Goal: Information Seeking & Learning: Compare options

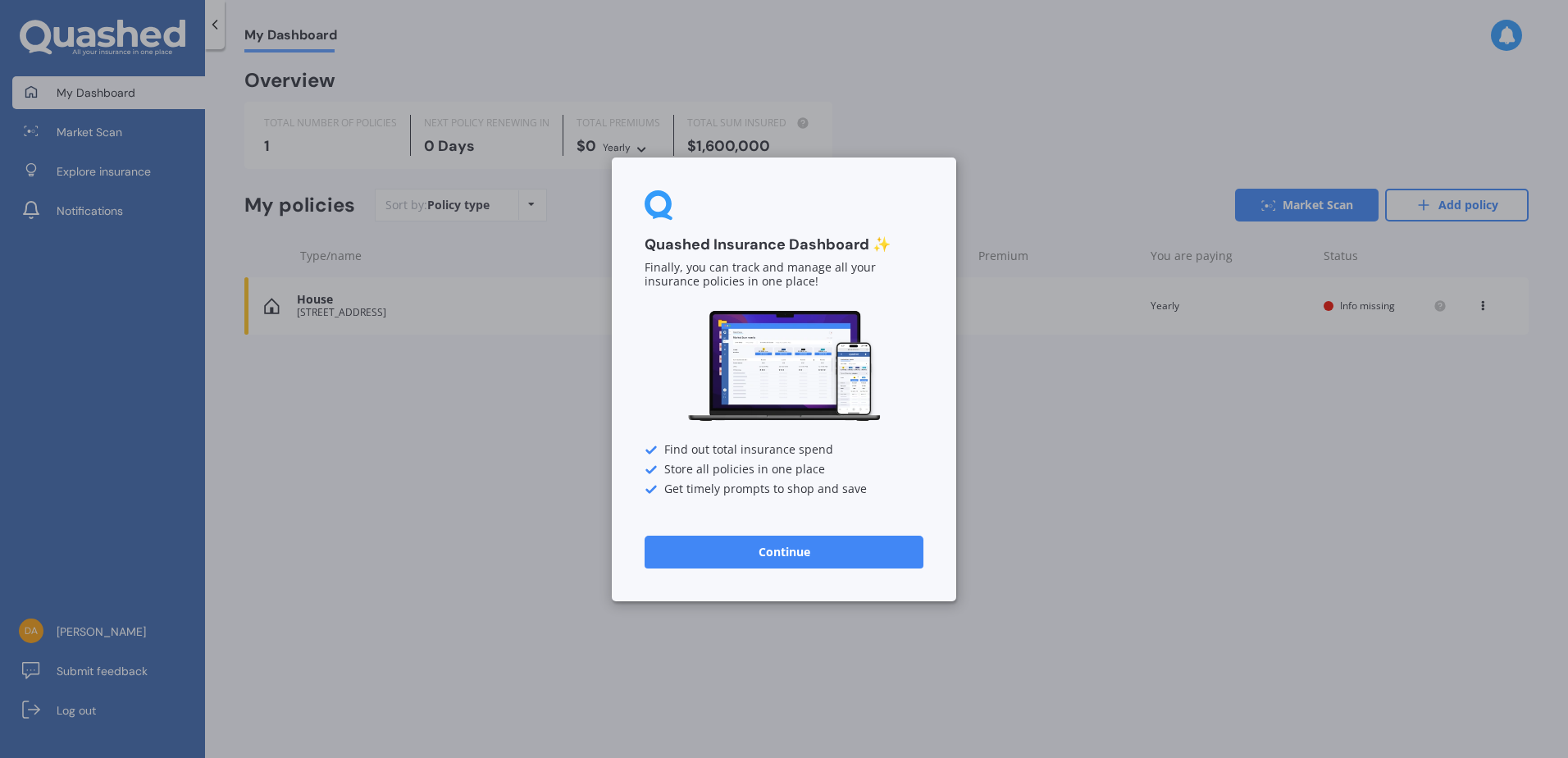
click at [758, 550] on button "Continue" at bounding box center [784, 551] width 279 height 33
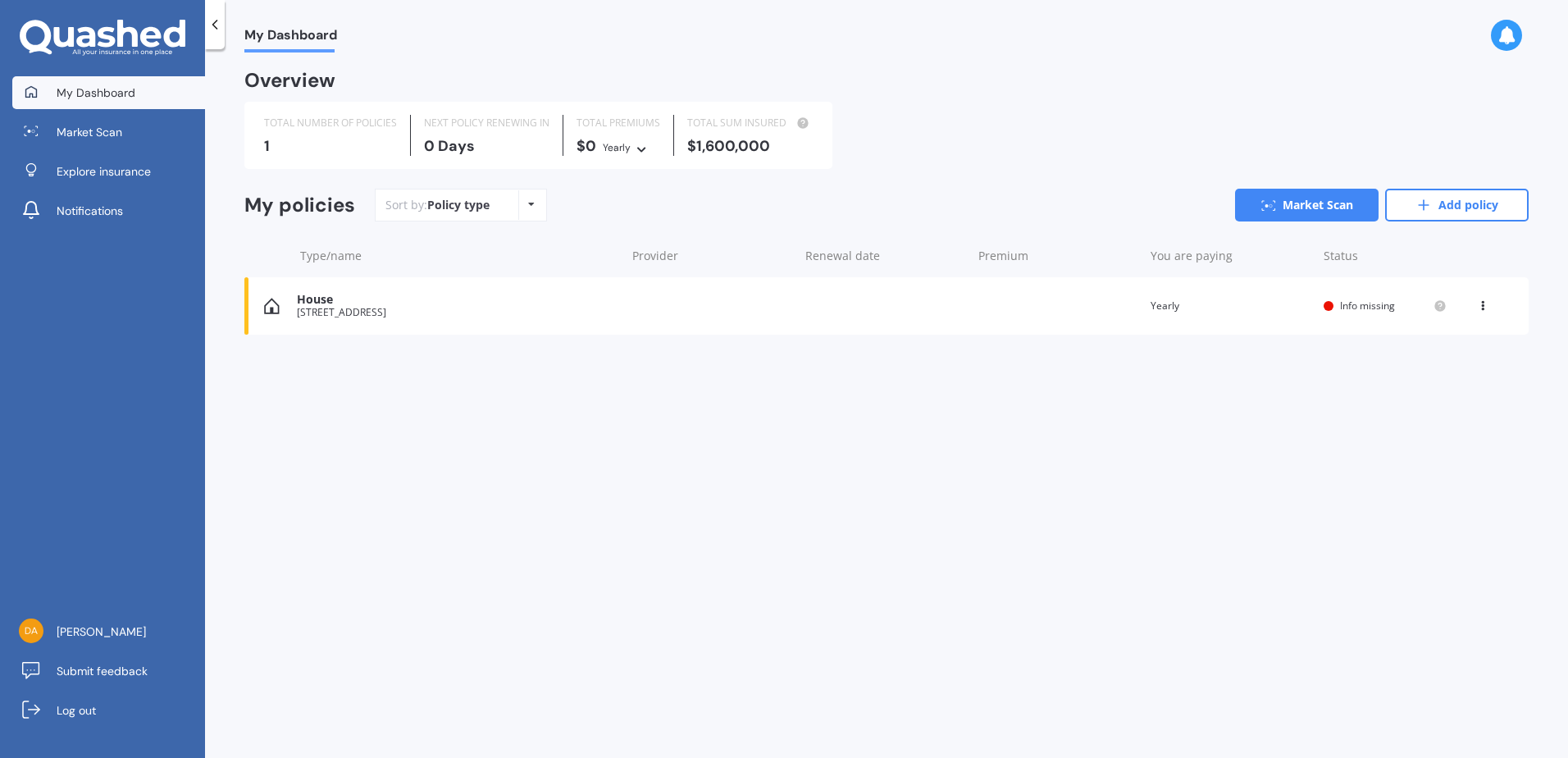
click at [528, 200] on icon at bounding box center [531, 204] width 6 height 10
click at [1355, 304] on span "Info missing" at bounding box center [1367, 306] width 55 height 14
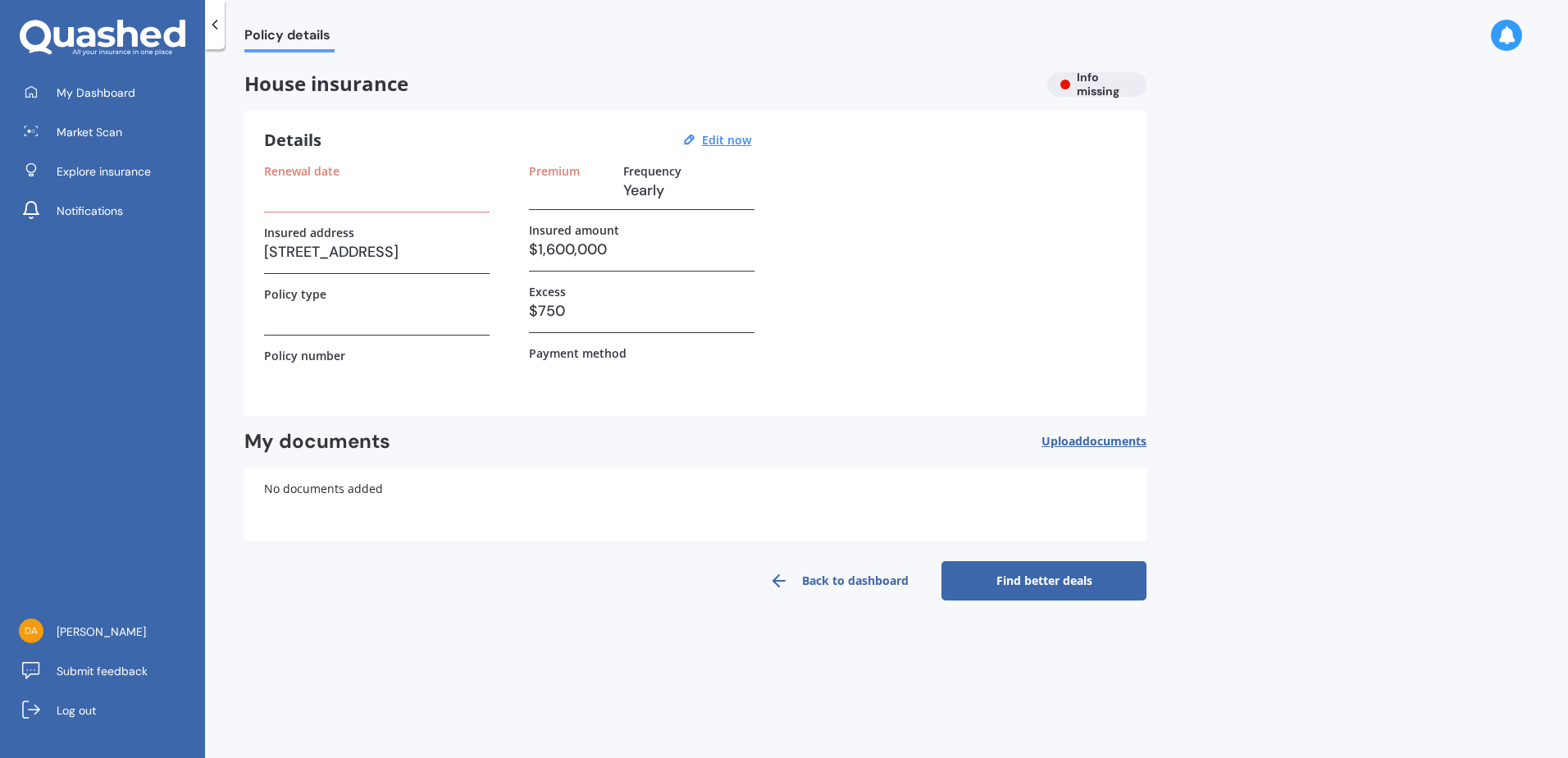
click at [1089, 83] on div "House insurance Info missing" at bounding box center [696, 85] width 902 height 25
click at [722, 137] on u "Edit now" at bounding box center [727, 140] width 49 height 16
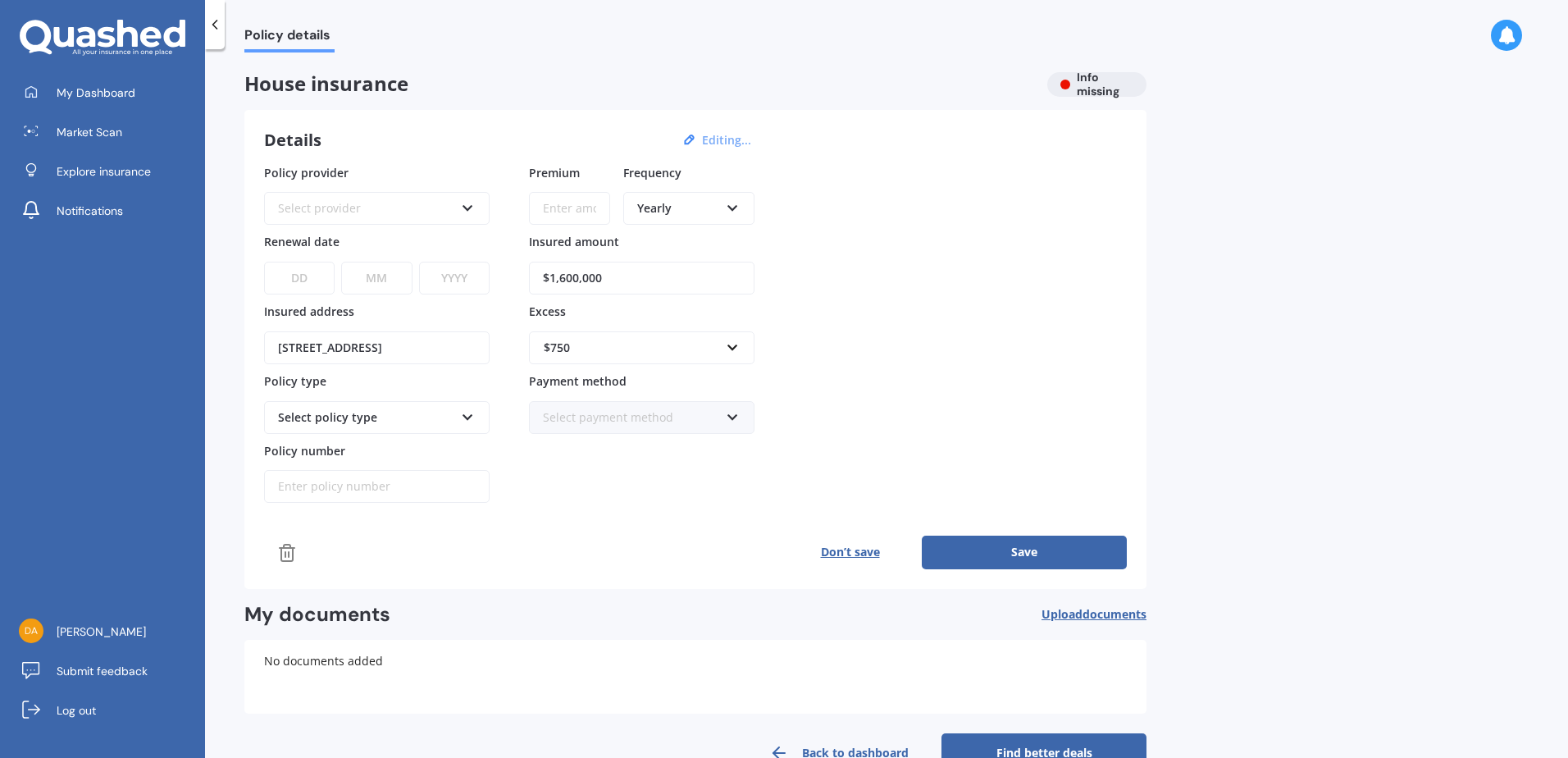
click at [697, 133] on button "Editing..." at bounding box center [726, 140] width 59 height 15
click at [719, 141] on button "Editing..." at bounding box center [726, 140] width 59 height 15
click at [465, 204] on icon at bounding box center [468, 205] width 14 height 11
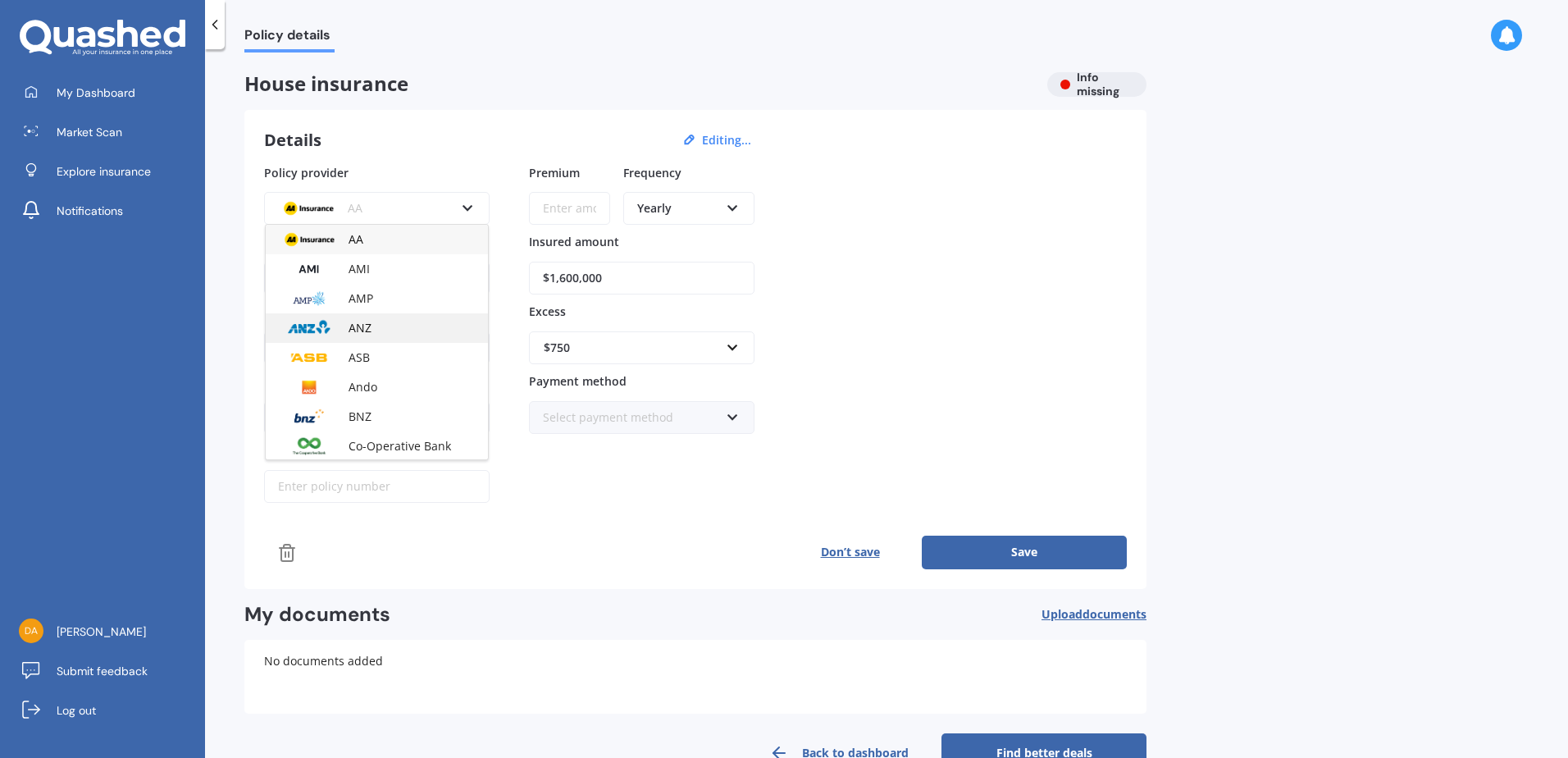
scroll to position [82, 0]
click at [298, 338] on img at bounding box center [309, 335] width 61 height 23
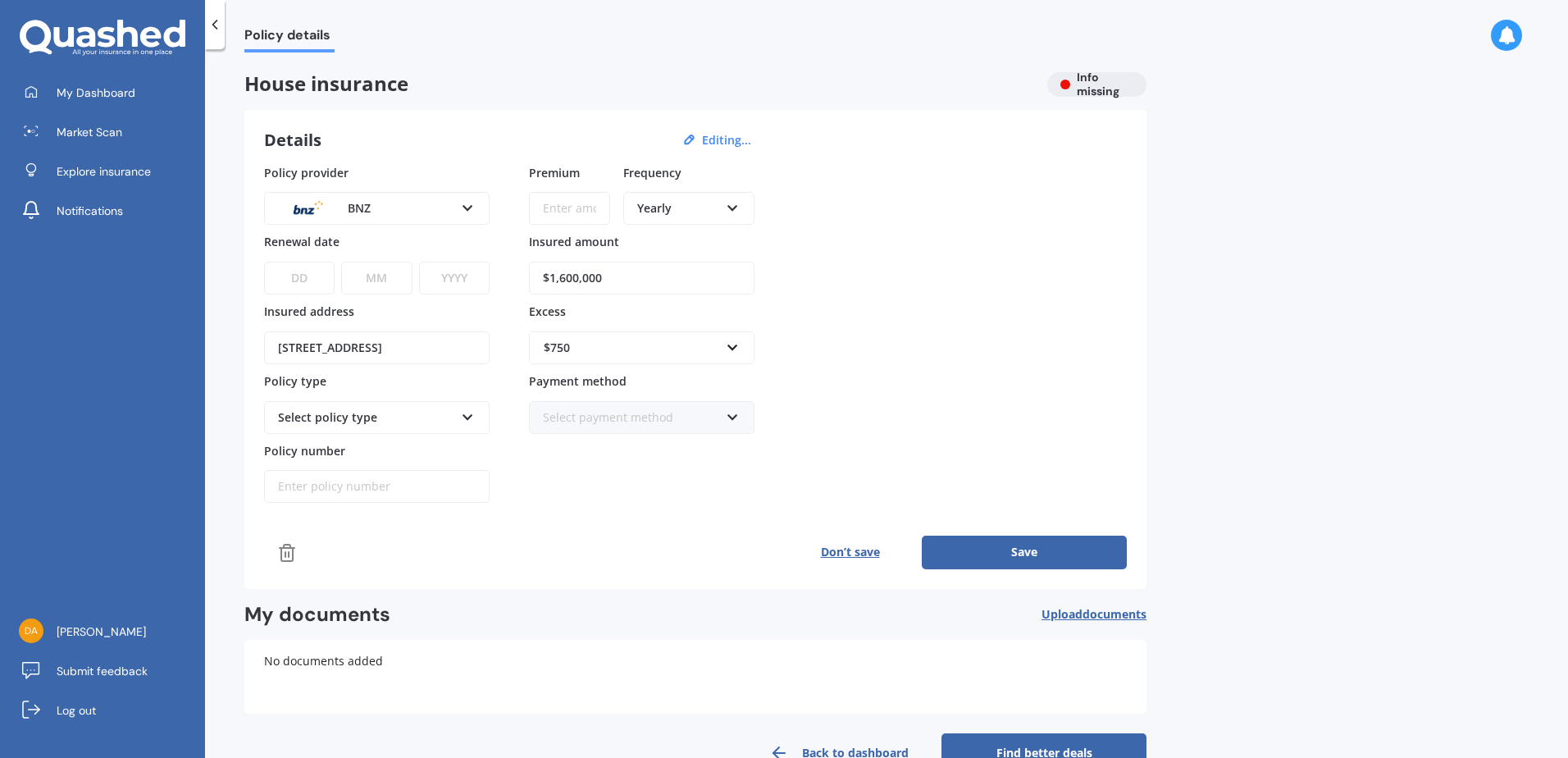
click at [561, 208] on input "Premium" at bounding box center [569, 208] width 81 height 33
type input "$160.74"
click at [728, 206] on icon at bounding box center [733, 205] width 14 height 11
click at [657, 351] on span "Fortnightly" at bounding box center [667, 358] width 59 height 16
click at [559, 281] on input "$1,600,000" at bounding box center [641, 277] width 225 height 33
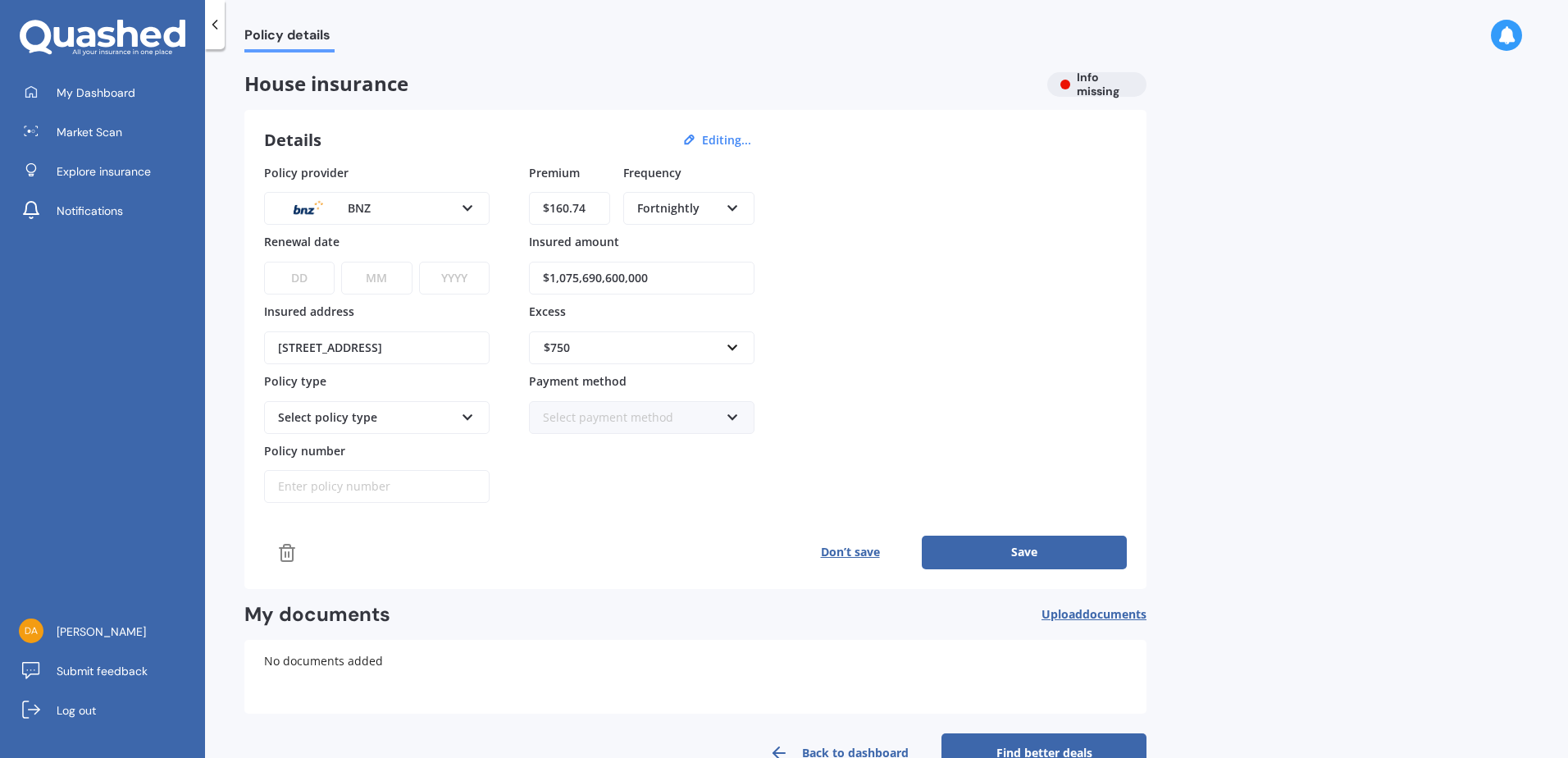
click at [663, 275] on input "$1,075,690,600,000" at bounding box center [641, 277] width 225 height 33
type input "$1"
type input "$1,075,690"
click at [308, 274] on select "DD 01 02 03 04 05 06 07 08 09 10 11 12 13 14 15 16 17 18 19 20 21 22 23 24 25 2…" at bounding box center [299, 277] width 71 height 33
click at [311, 282] on select "DD 01 02 03 04 05 06 07 08 09 10 11 12 13 14 15 16 17 18 19 20 21 22 23 24 25 2…" at bounding box center [299, 277] width 71 height 33
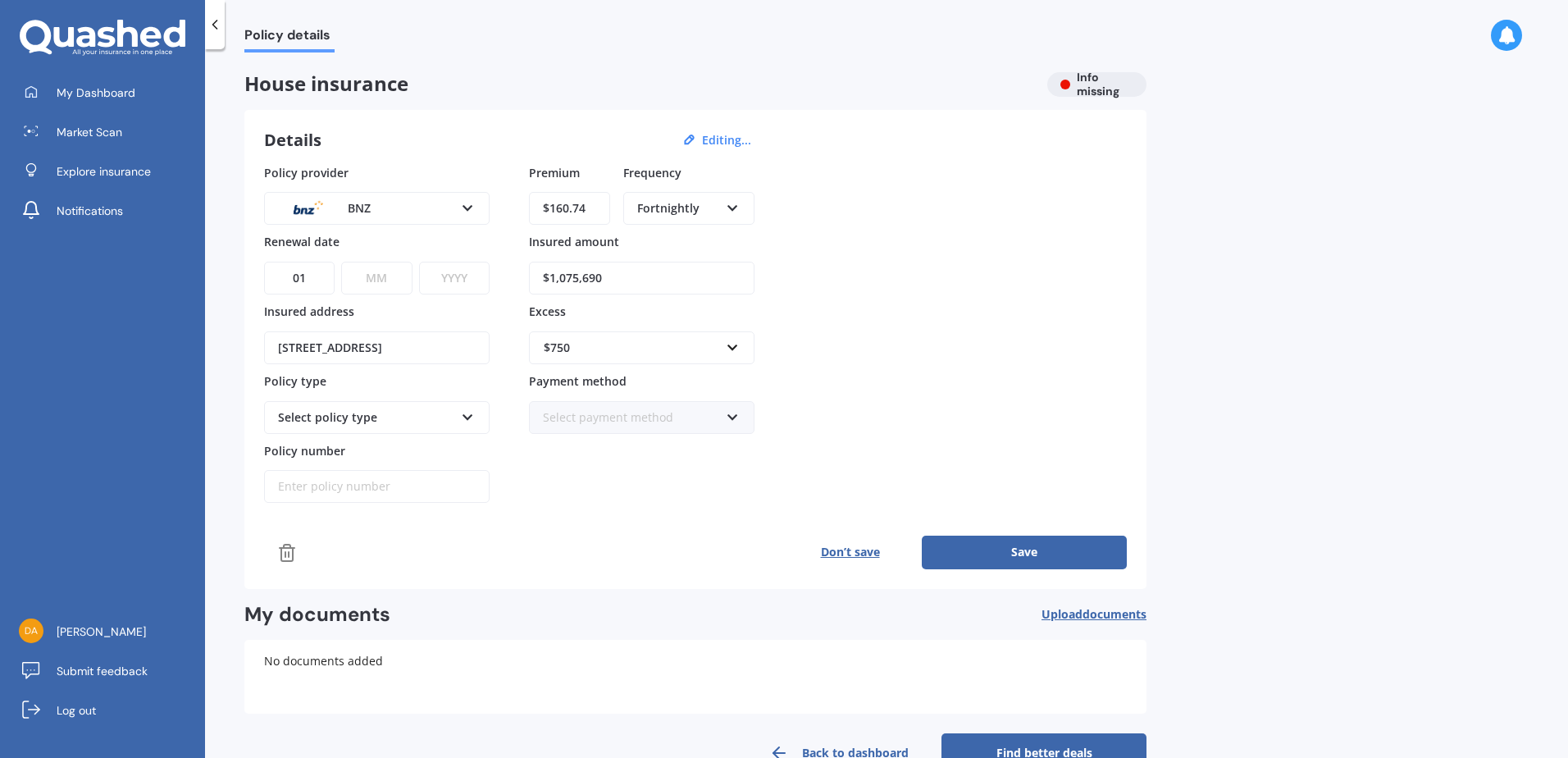
select select "02"
click at [374, 279] on select "MM 01 02 03 04 05 06 07 08 09 10 11 12" at bounding box center [376, 277] width 71 height 33
select select "02"
click at [341, 262] on select "MM 01 02 03 04 05 06 07 08 09 10 11 12" at bounding box center [376, 277] width 71 height 33
click at [444, 277] on select "YYYY 2027 2026 2025 2024 2023 2022 2021 2020 2019 2018 2017 2016 2015 2014 2013…" at bounding box center [455, 277] width 71 height 33
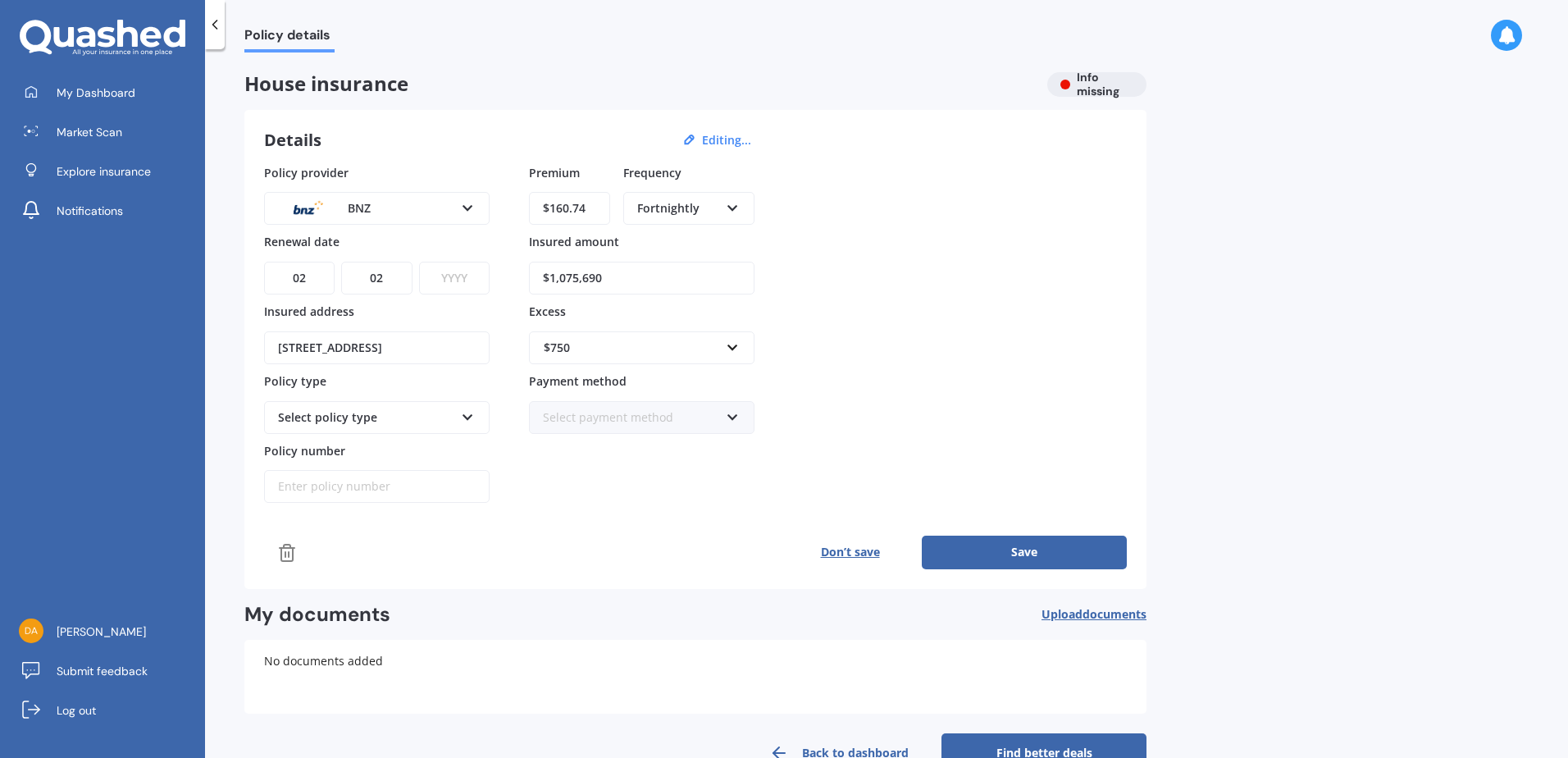
select select "2026"
click at [419, 262] on select "YYYY 2027 2026 2025 2024 2023 2022 2021 2020 2019 2018 2017 2016 2015 2014 2013…" at bounding box center [455, 277] width 71 height 33
click at [469, 416] on icon at bounding box center [468, 413] width 14 height 11
click at [370, 418] on div "PremierCare Home" at bounding box center [366, 417] width 177 height 18
click at [377, 415] on div "Select policy type" at bounding box center [366, 417] width 177 height 18
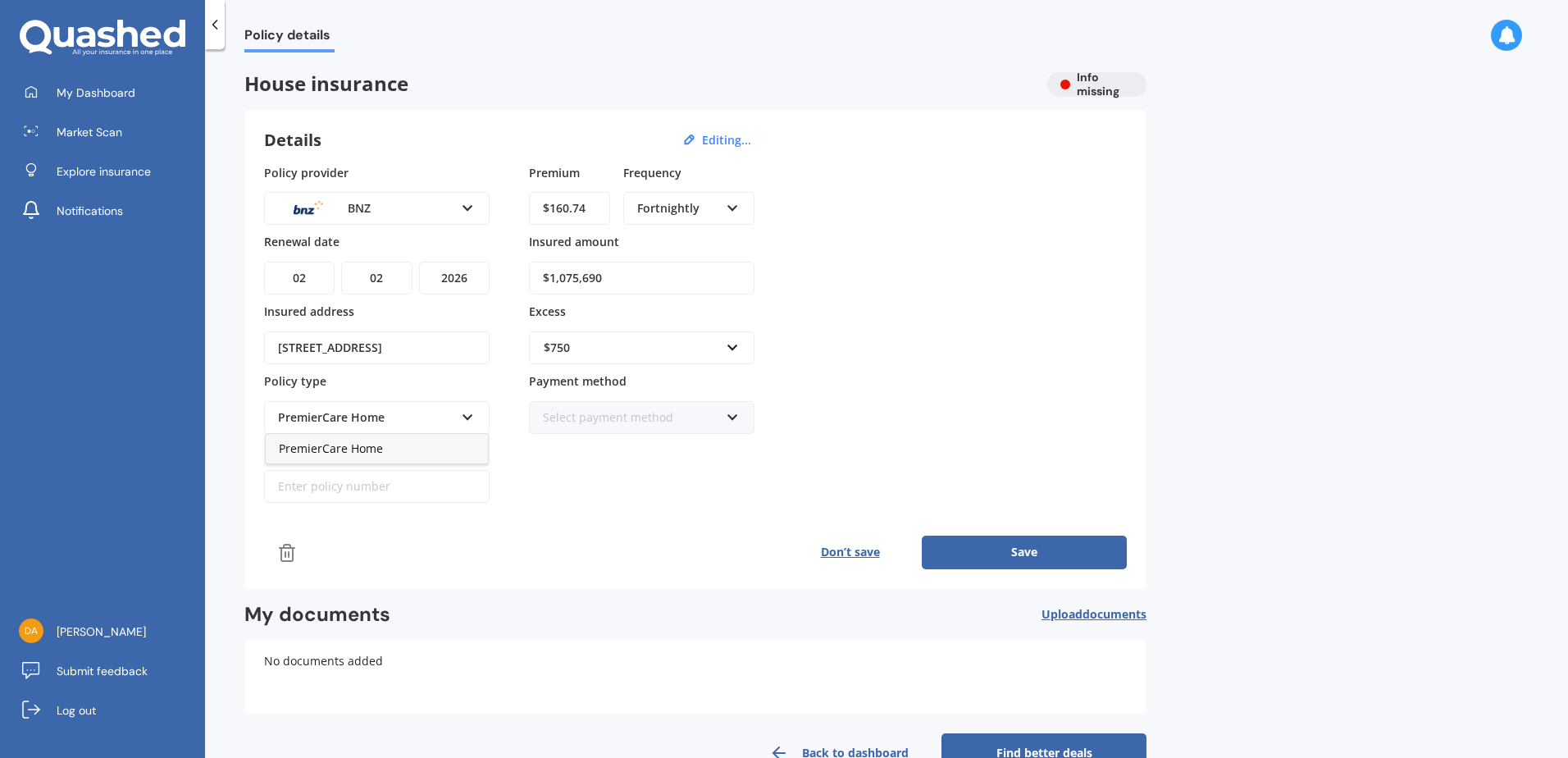
click at [354, 451] on span "PremierCare Home" at bounding box center [331, 449] width 104 height 16
click at [324, 489] on input "Policy number" at bounding box center [376, 486] width 225 height 33
click at [325, 481] on input "Policy number" at bounding box center [376, 486] width 225 height 33
type input "00764816-PCF-1"
click at [592, 417] on div "Select payment method" at bounding box center [631, 417] width 177 height 18
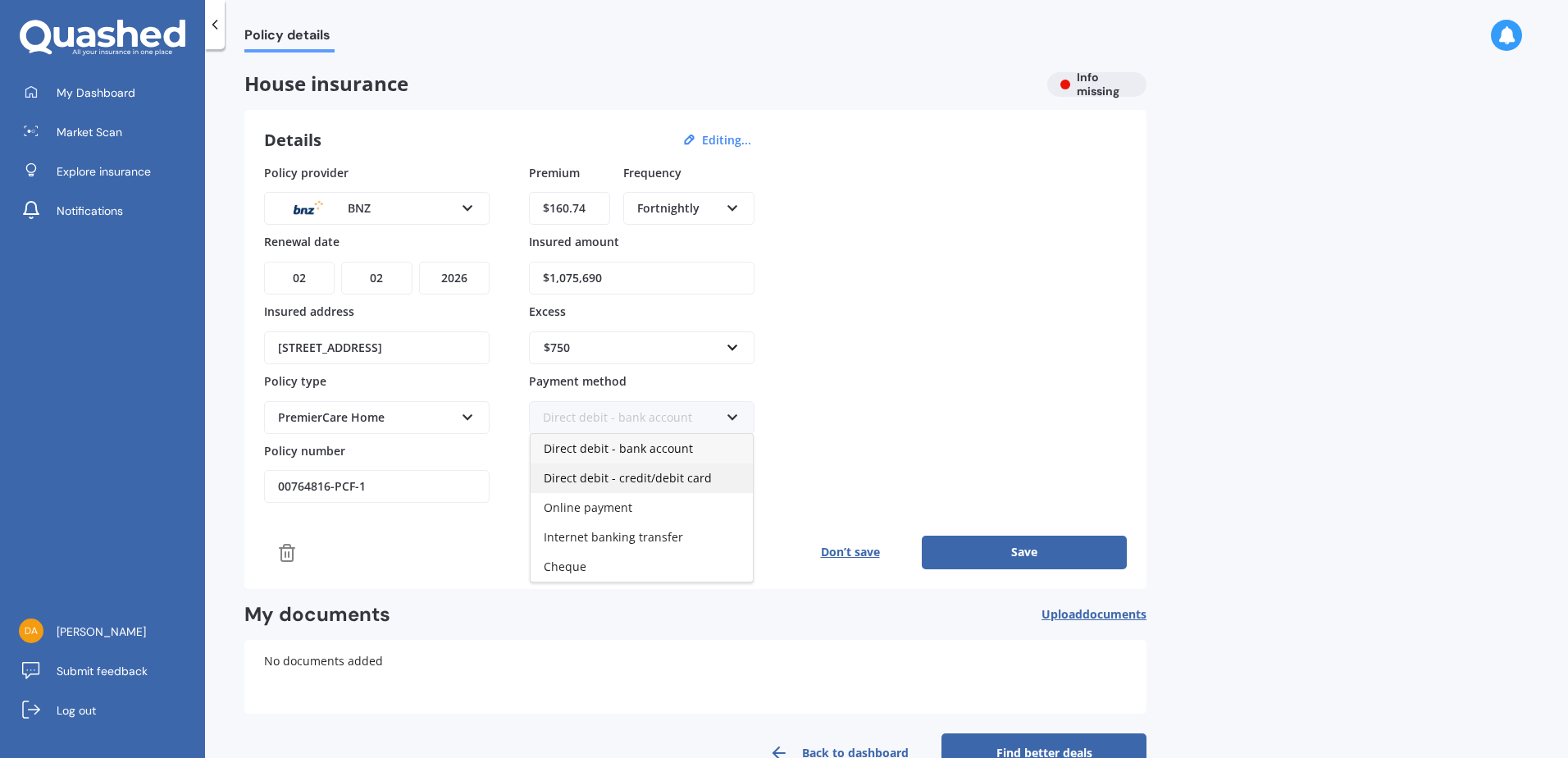
click at [588, 478] on span "Direct debit - credit/debit card" at bounding box center [628, 478] width 168 height 16
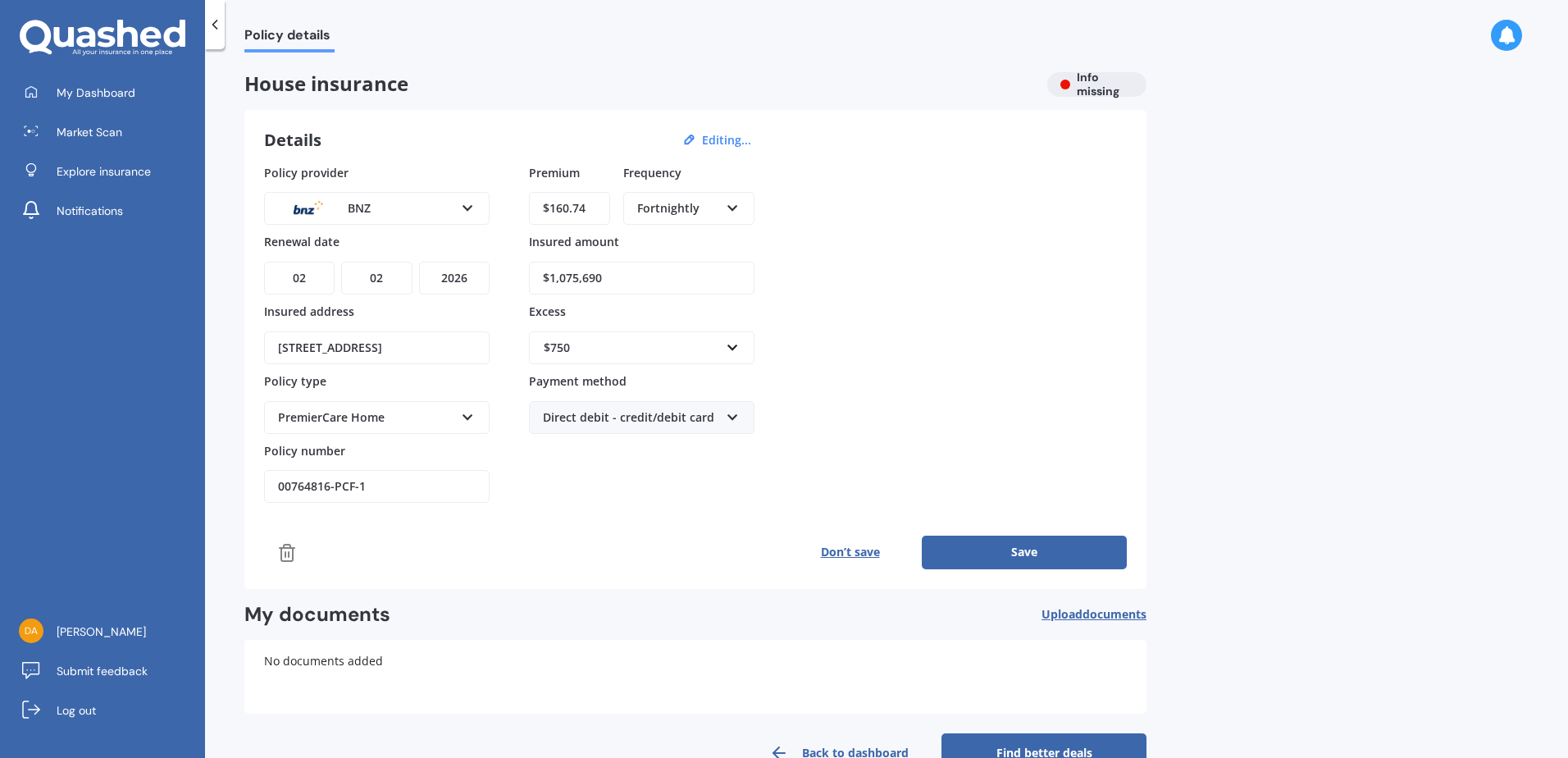
click at [1016, 548] on button "Save" at bounding box center [1024, 551] width 205 height 33
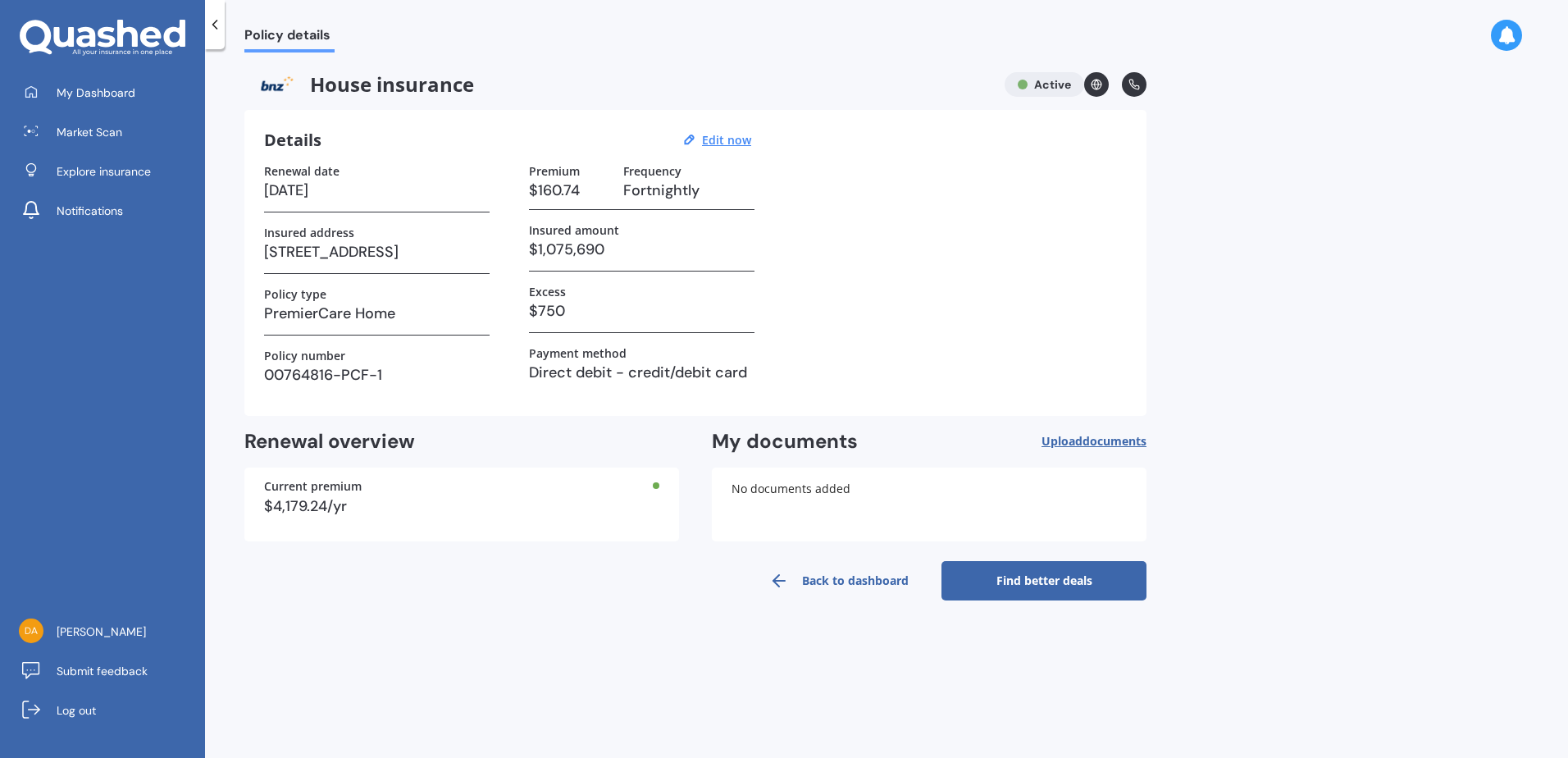
click at [1052, 578] on link "Find better deals" at bounding box center [1044, 580] width 205 height 40
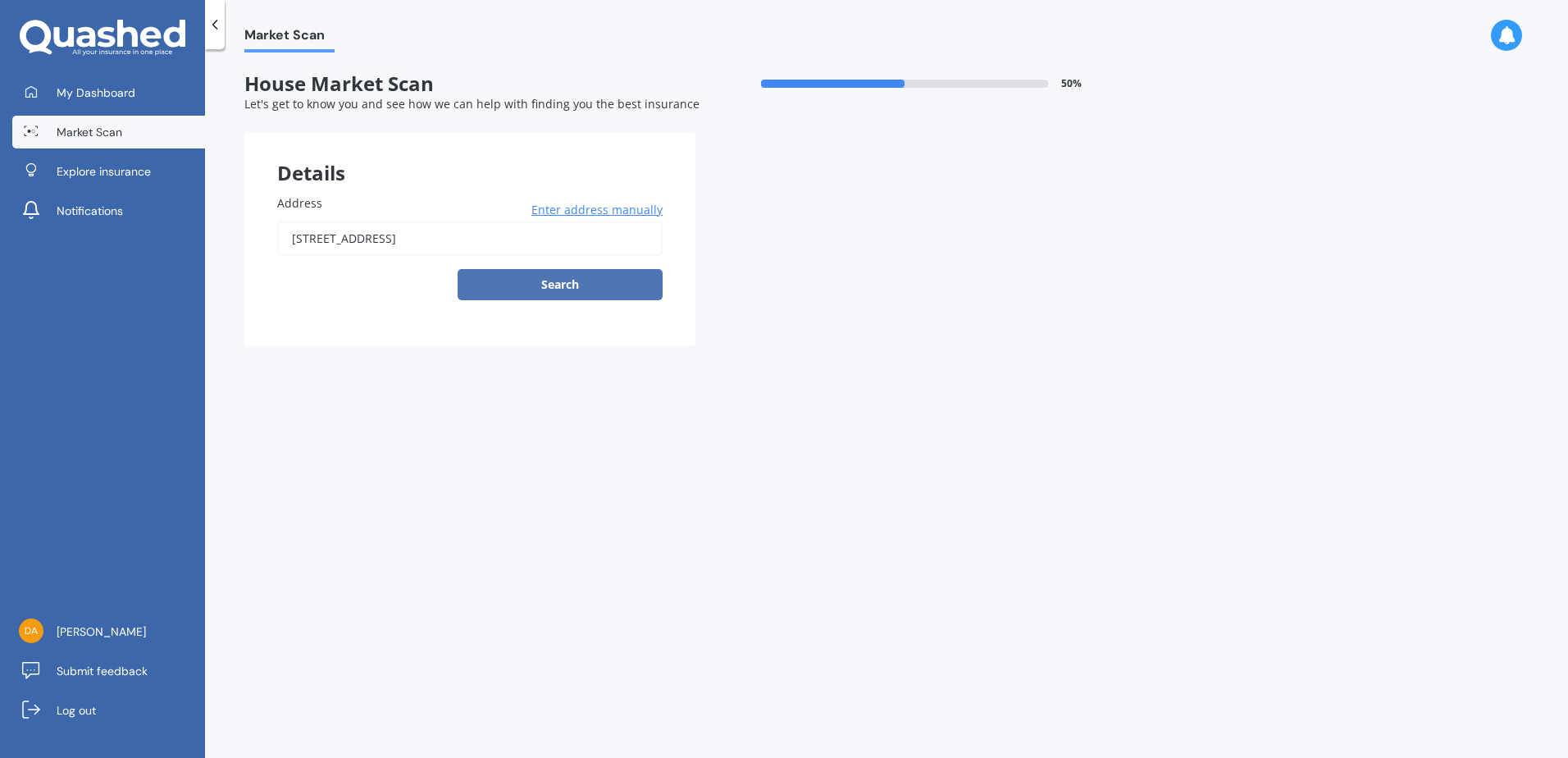
click at [560, 277] on button "Search" at bounding box center [560, 284] width 205 height 31
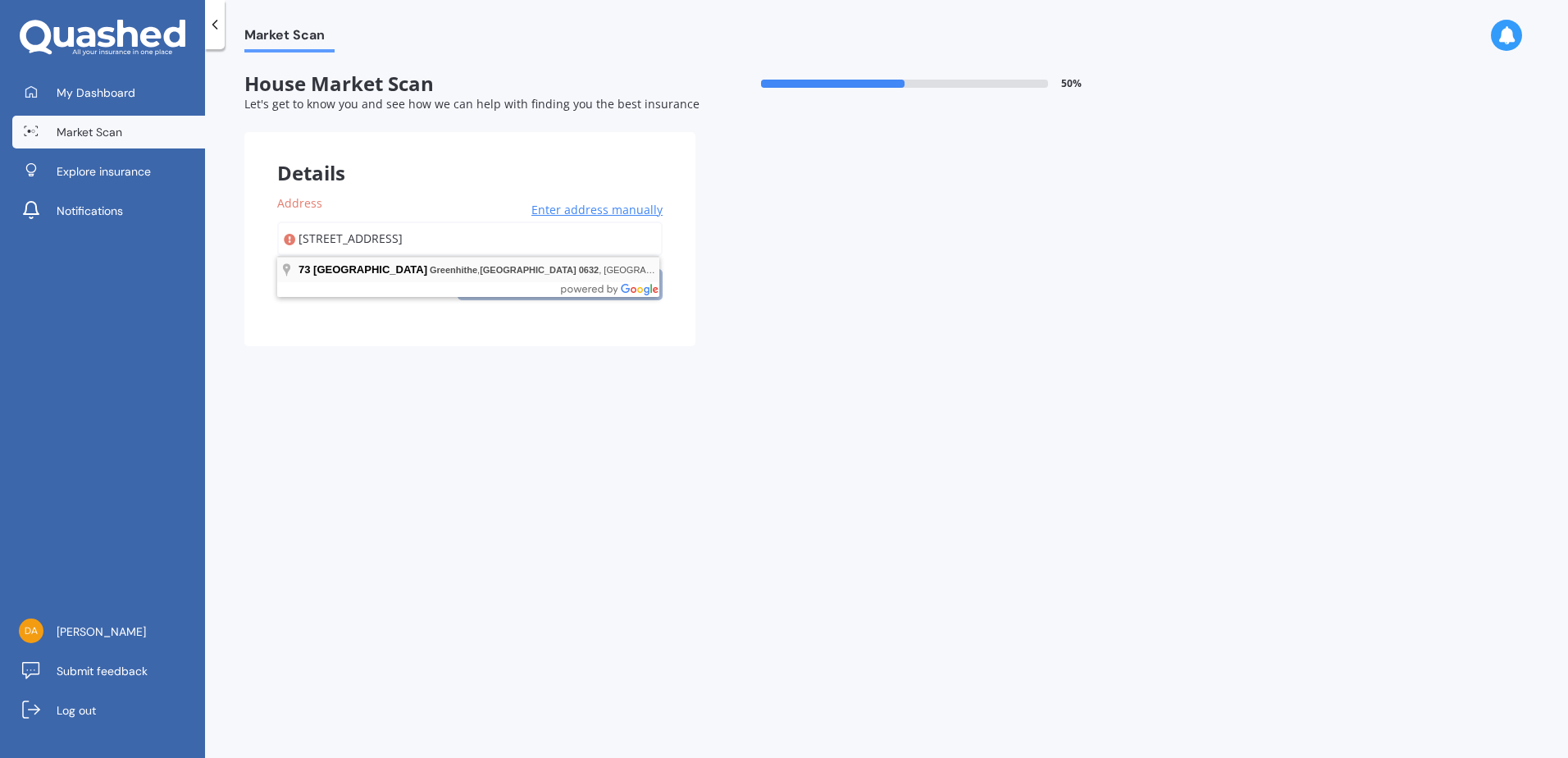
type input "[STREET_ADDRESS]"
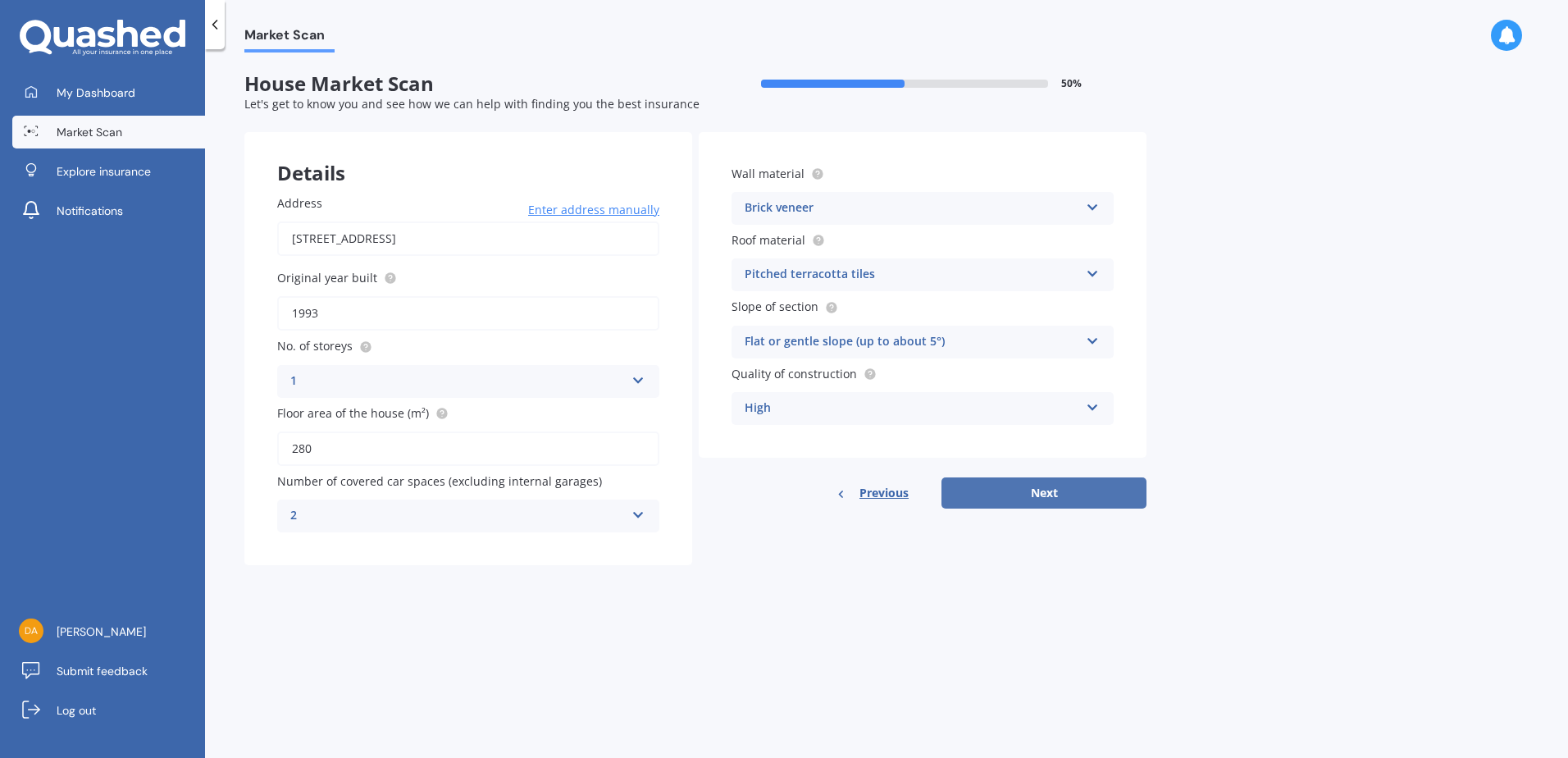
click at [1060, 487] on button "Next" at bounding box center [1044, 493] width 205 height 31
select select "11"
select select "02"
select select "1966"
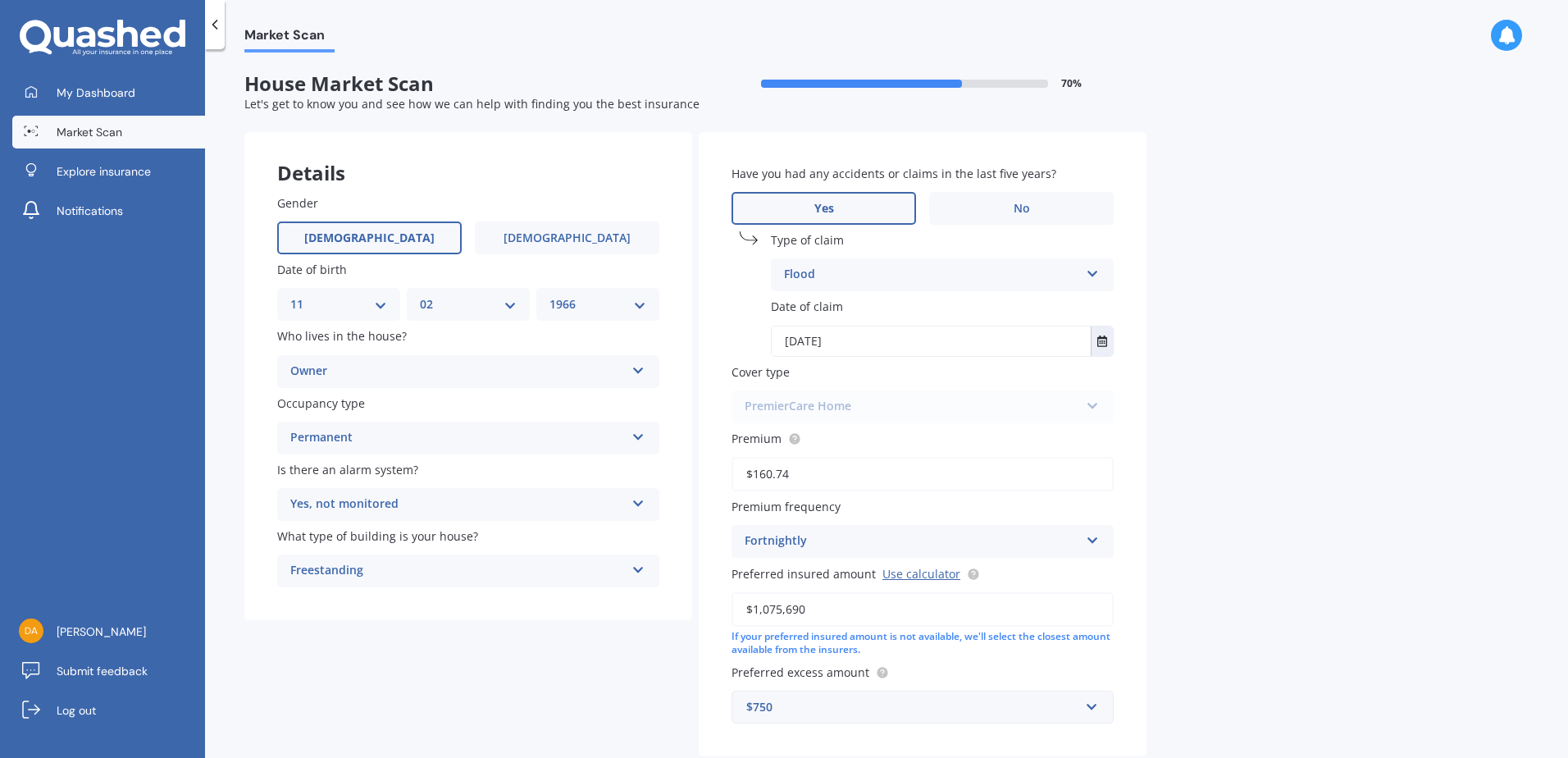
click at [851, 201] on label "Yes" at bounding box center [823, 208] width 185 height 33
click at [0, 0] on input "Yes" at bounding box center [0, 0] width 0 height 0
click at [925, 398] on div "PremierCare Home PremierCare Home" at bounding box center [922, 406] width 382 height 33
click at [893, 405] on div "PremierCare Home PremierCare Home" at bounding box center [922, 406] width 382 height 33
click at [1093, 399] on div "PremierCare Home PremierCare Home" at bounding box center [922, 406] width 382 height 33
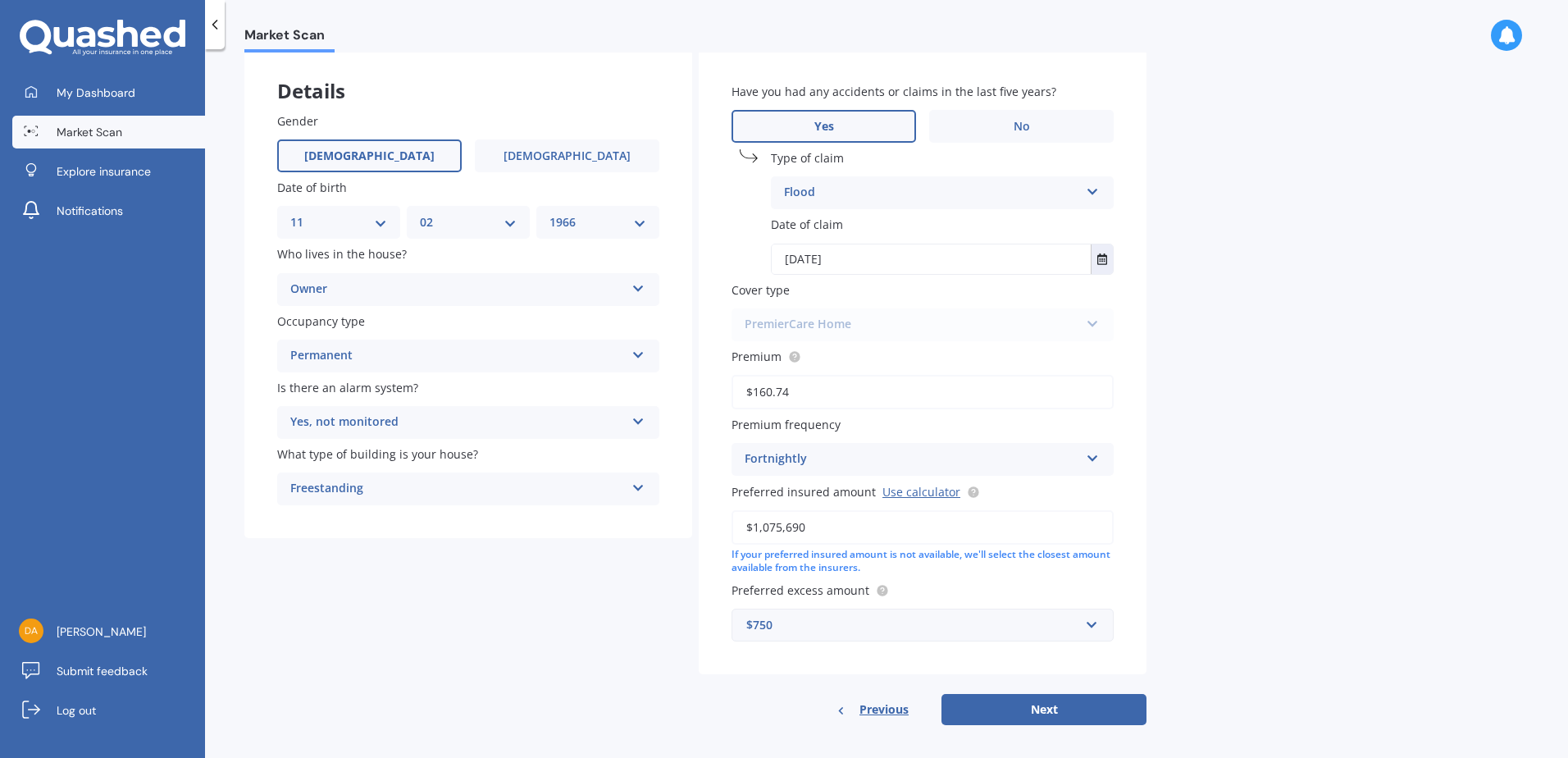
scroll to position [92, 0]
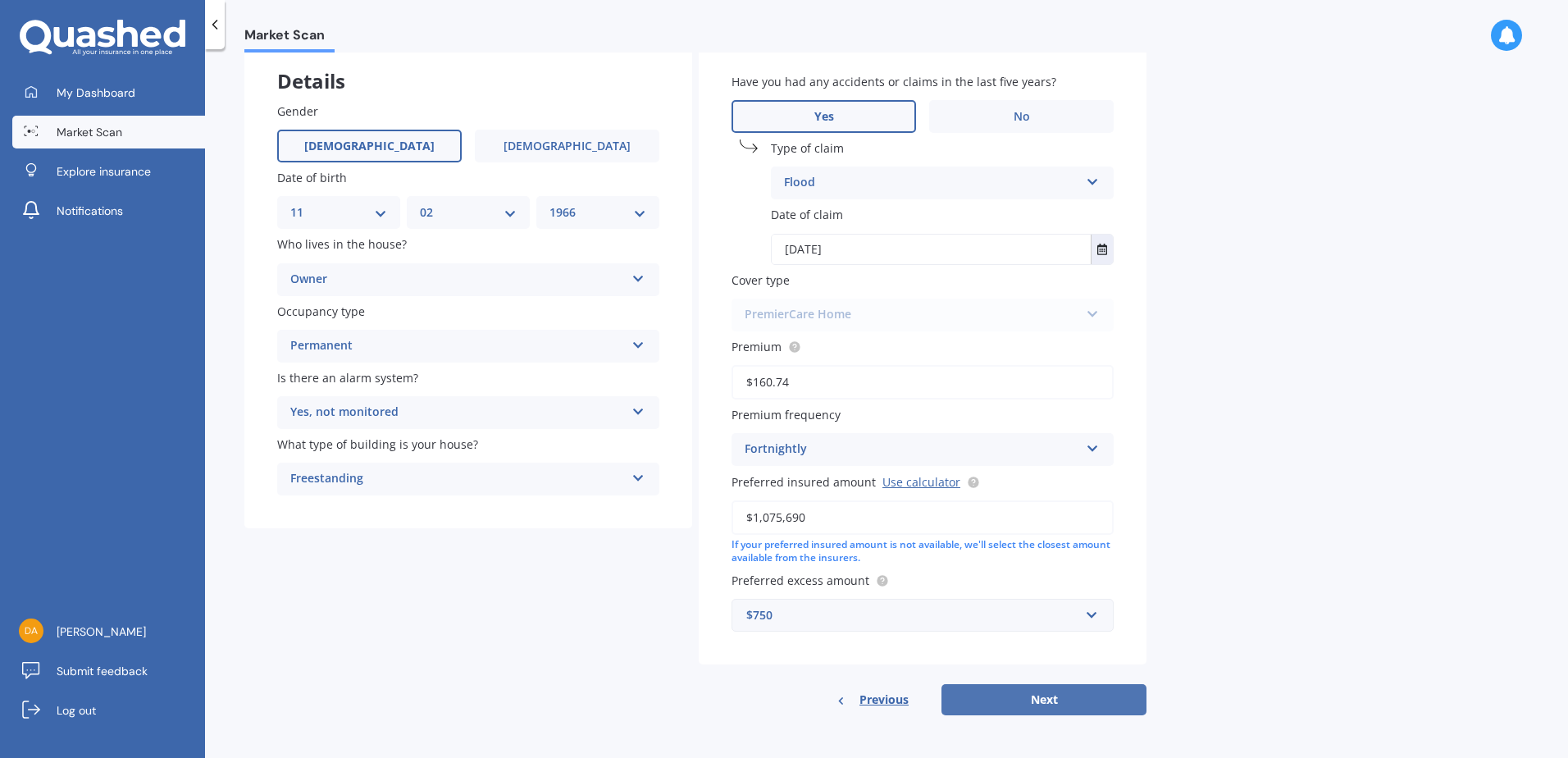
click at [1037, 695] on button "Next" at bounding box center [1044, 700] width 205 height 31
select select "11"
select select "02"
select select "1966"
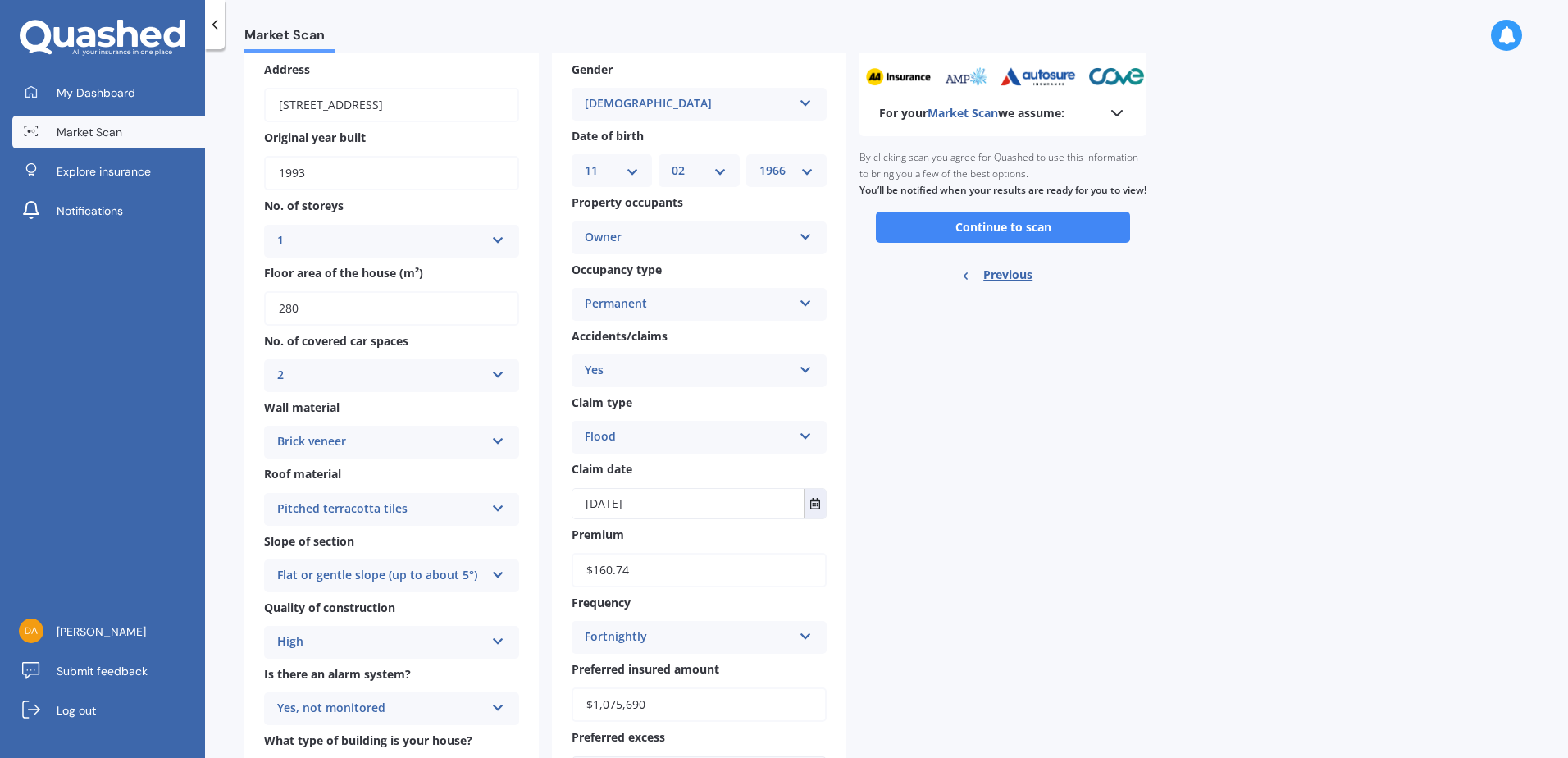
scroll to position [74, 0]
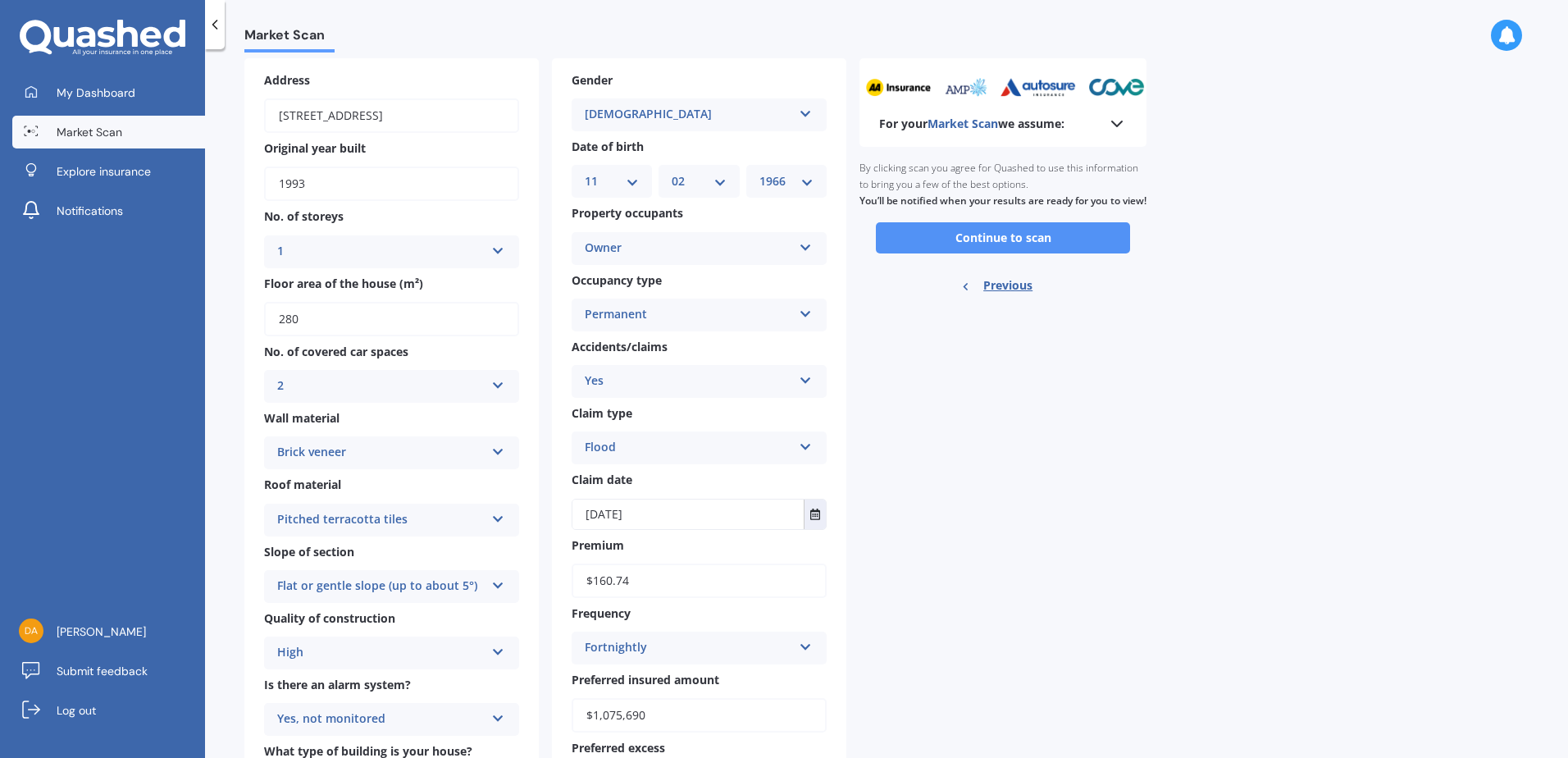
click at [993, 250] on button "Continue to scan" at bounding box center [1003, 238] width 254 height 31
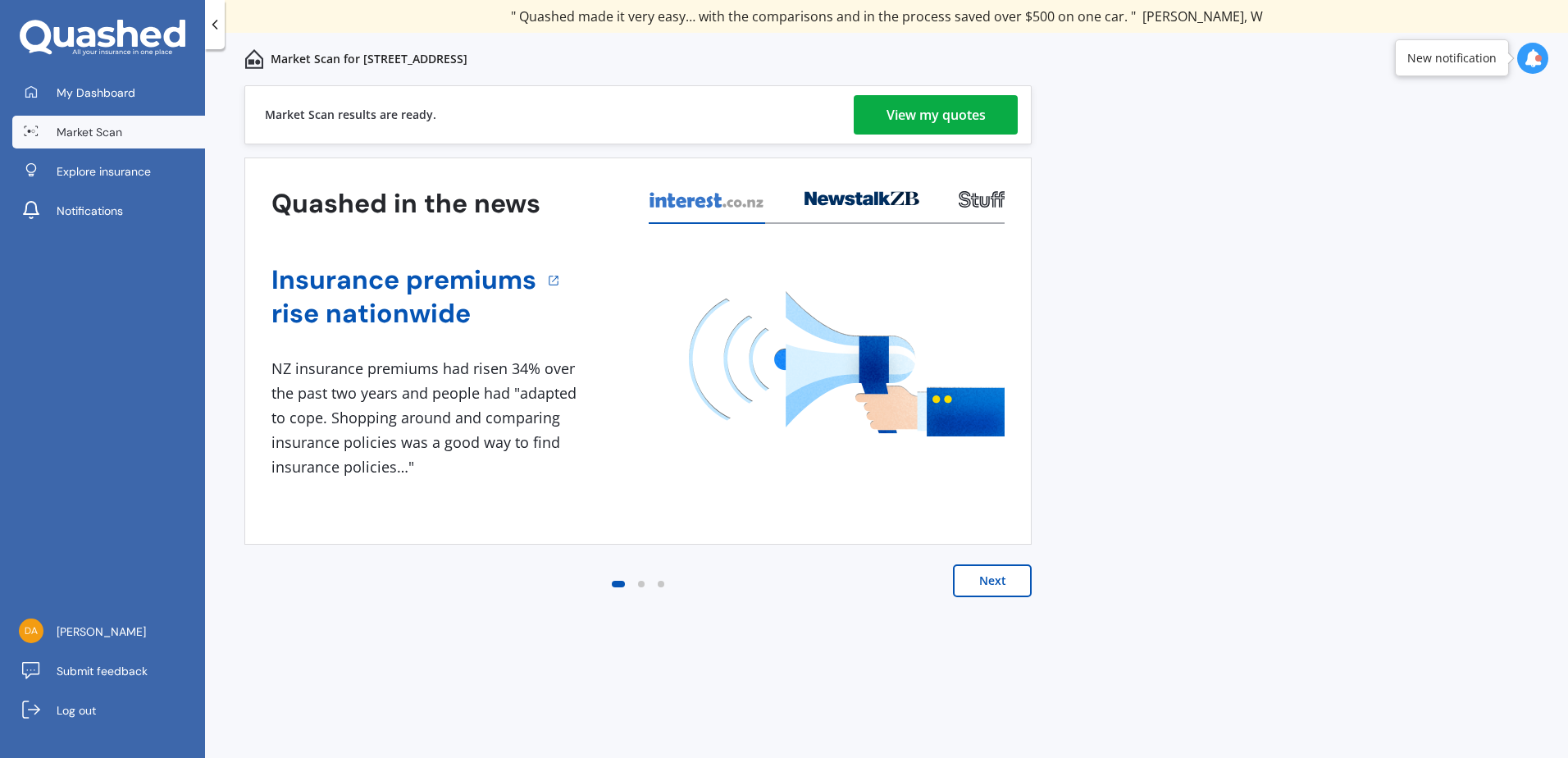
click at [928, 114] on div "View my quotes" at bounding box center [936, 115] width 99 height 40
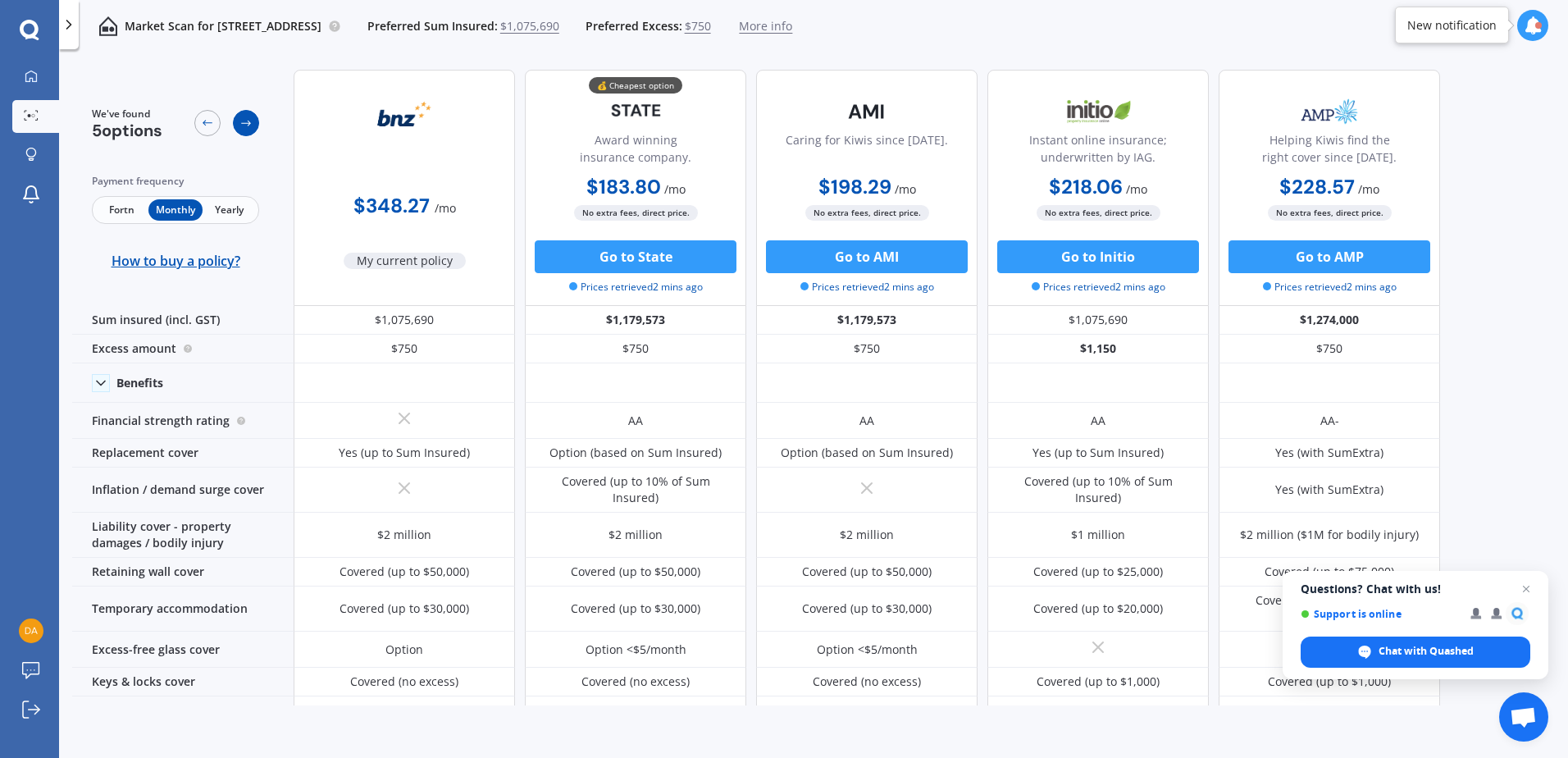
click at [250, 125] on icon at bounding box center [245, 123] width 13 height 13
click at [629, 254] on button "Go to State" at bounding box center [636, 256] width 201 height 33
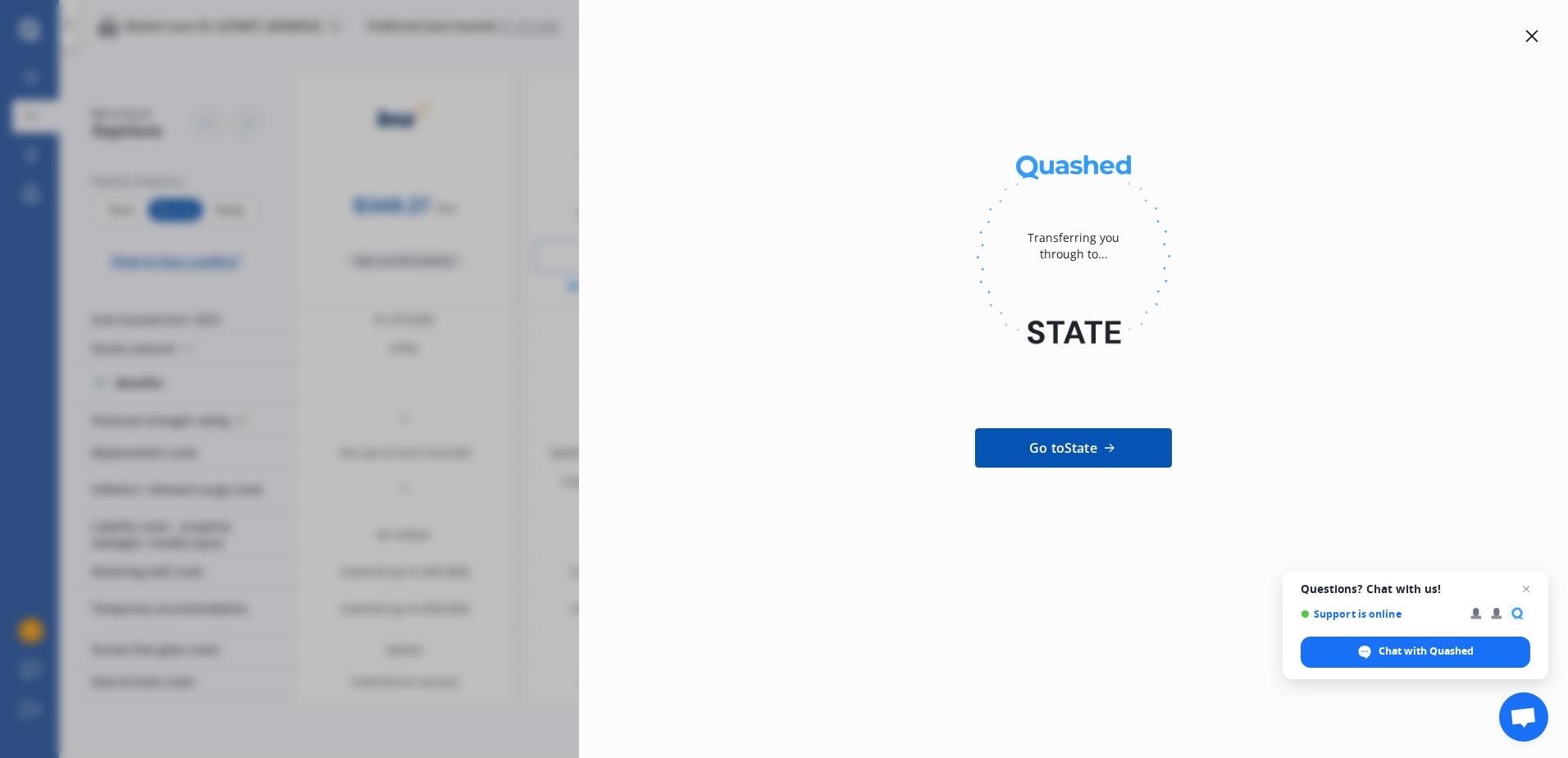
click at [1529, 35] on icon at bounding box center [1531, 35] width 13 height 13
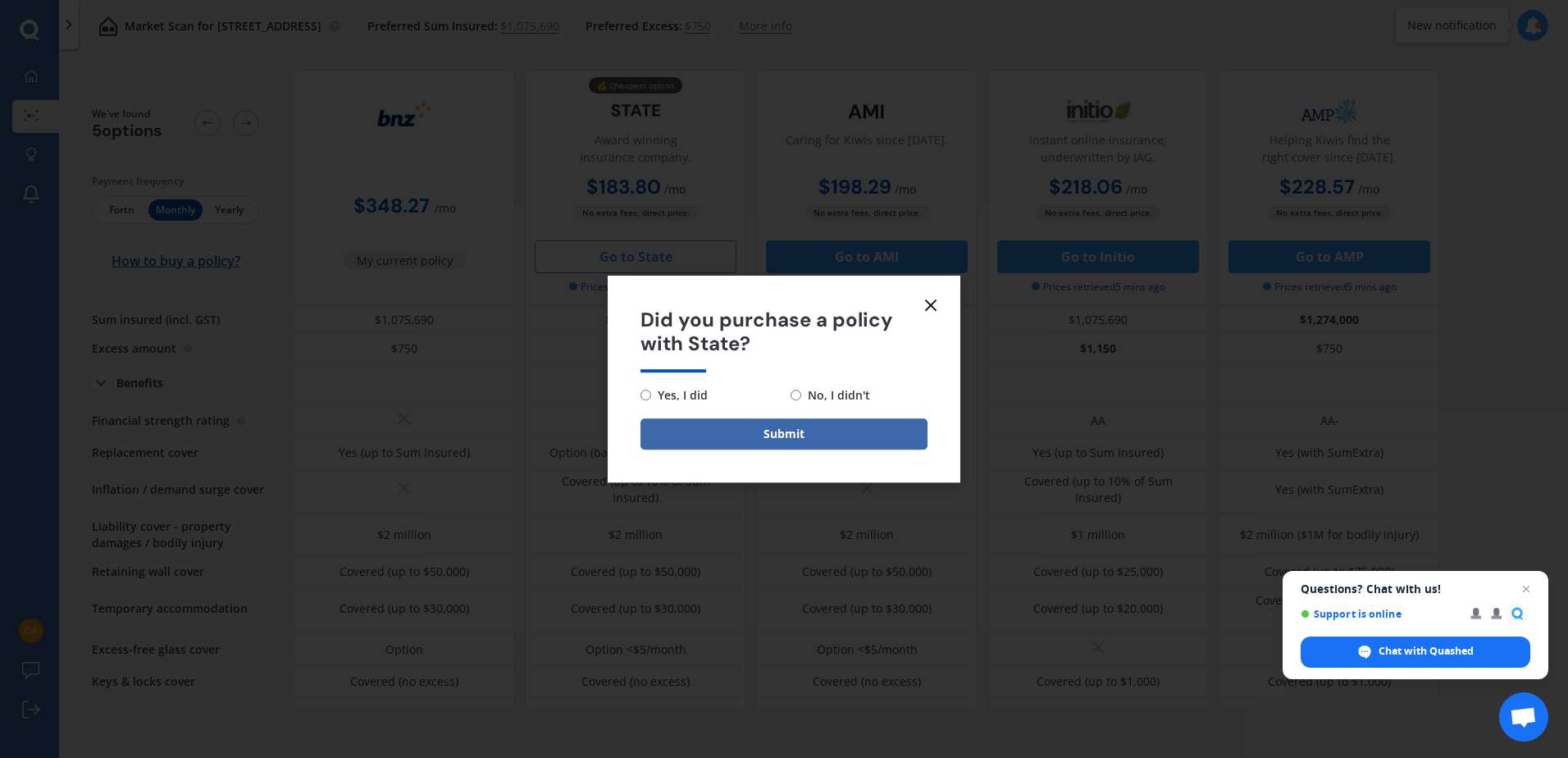
click at [932, 303] on line at bounding box center [930, 305] width 10 height 10
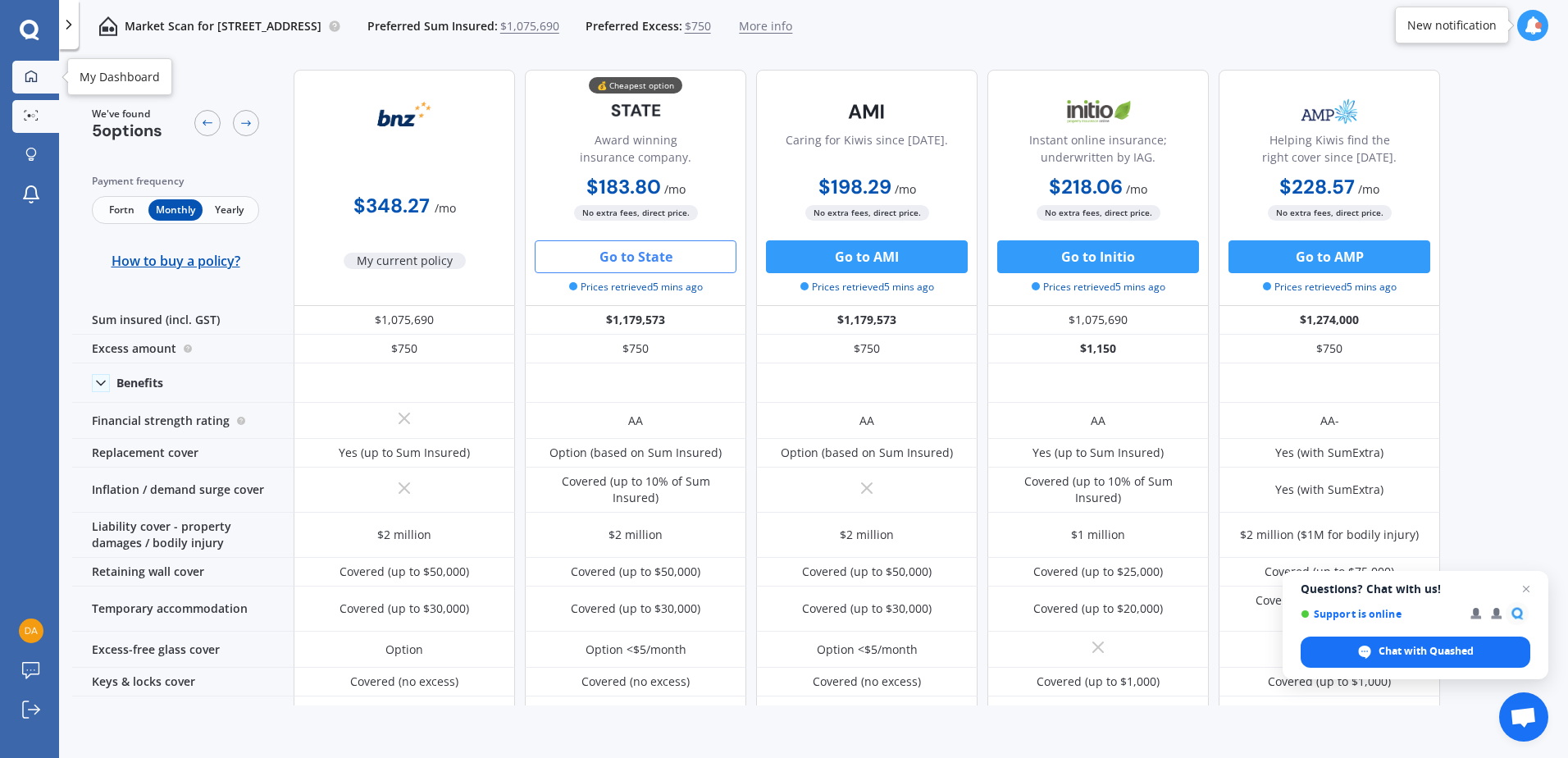
click at [26, 72] on icon at bounding box center [31, 76] width 13 height 13
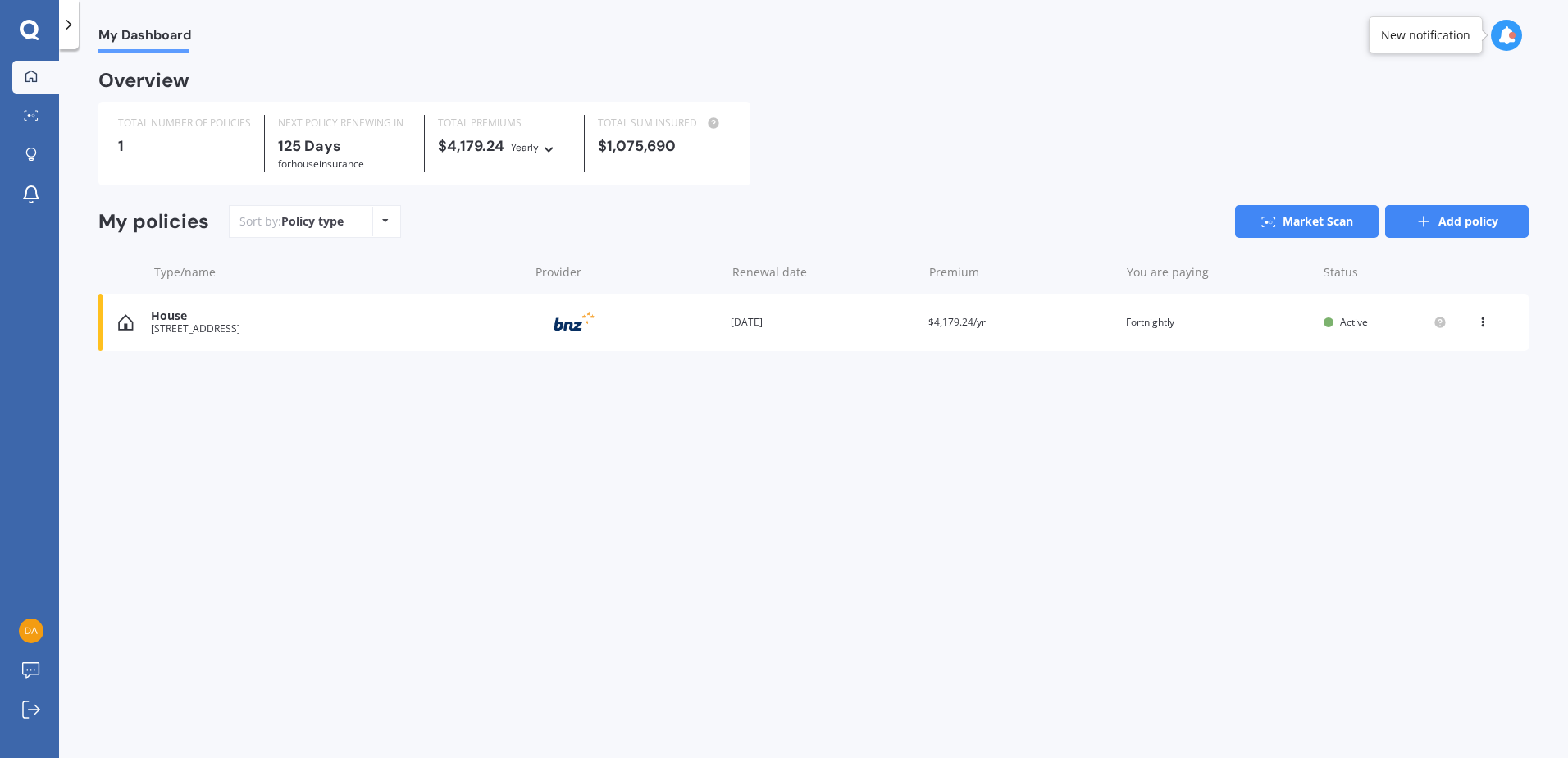
click at [1438, 218] on link "Add policy" at bounding box center [1457, 221] width 144 height 33
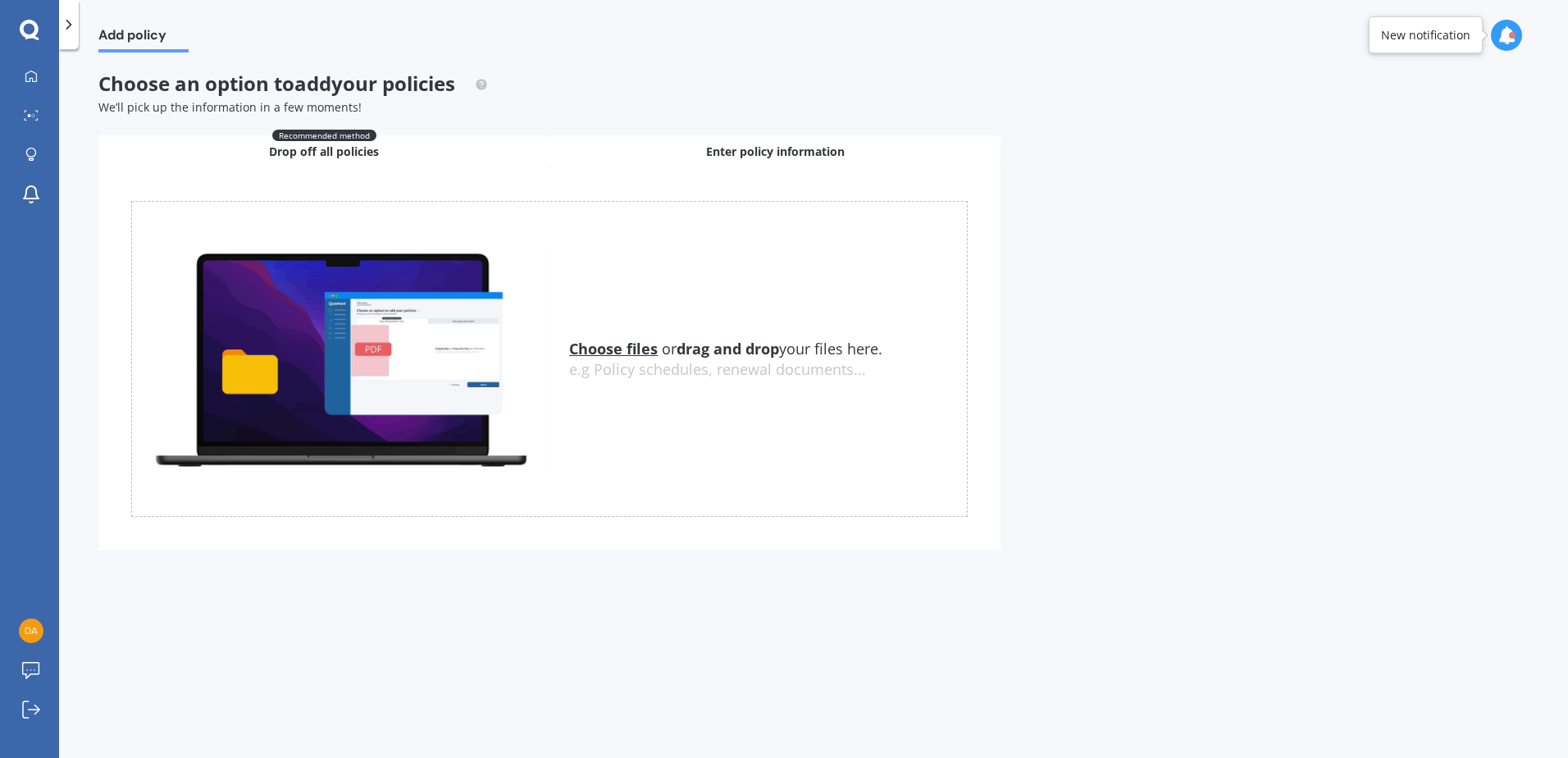
click at [693, 150] on div "Enter policy information" at bounding box center [774, 151] width 451 height 33
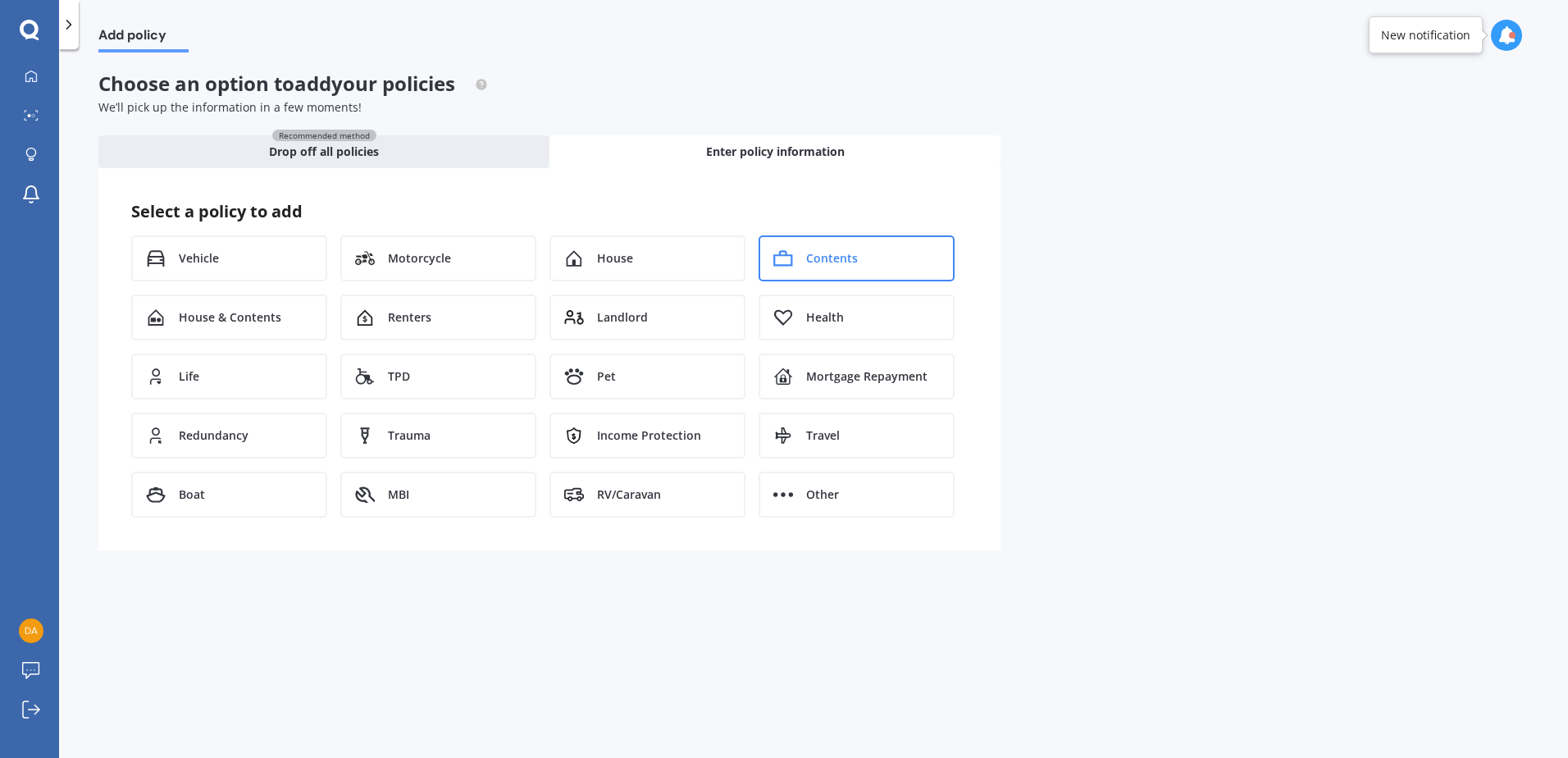
click at [828, 250] on span "Contents" at bounding box center [832, 258] width 52 height 17
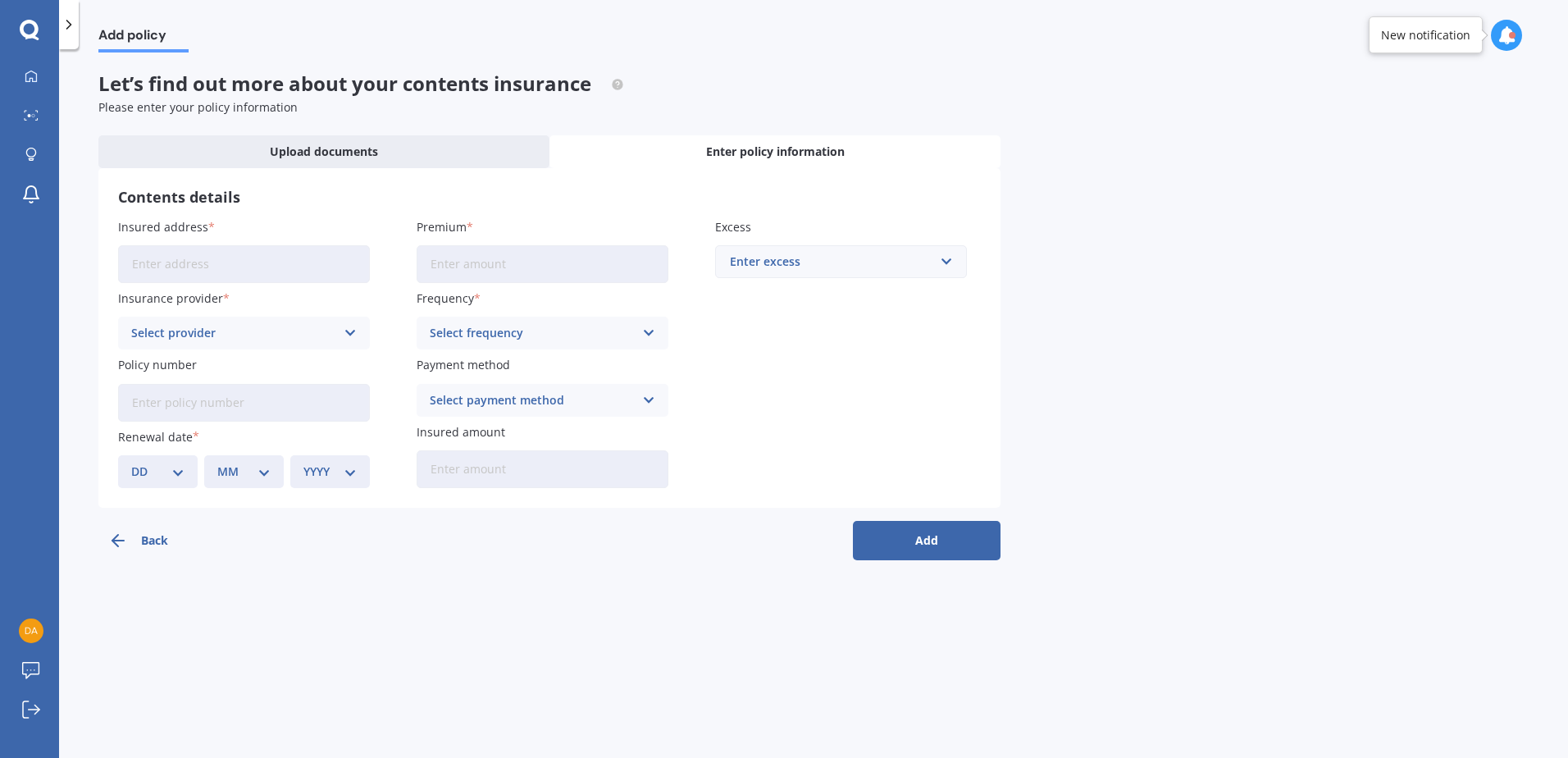
click at [155, 262] on input "Insured address" at bounding box center [244, 264] width 252 height 38
type input "[STREET_ADDRESS]"
click at [184, 331] on div "Select provider" at bounding box center [233, 333] width 204 height 18
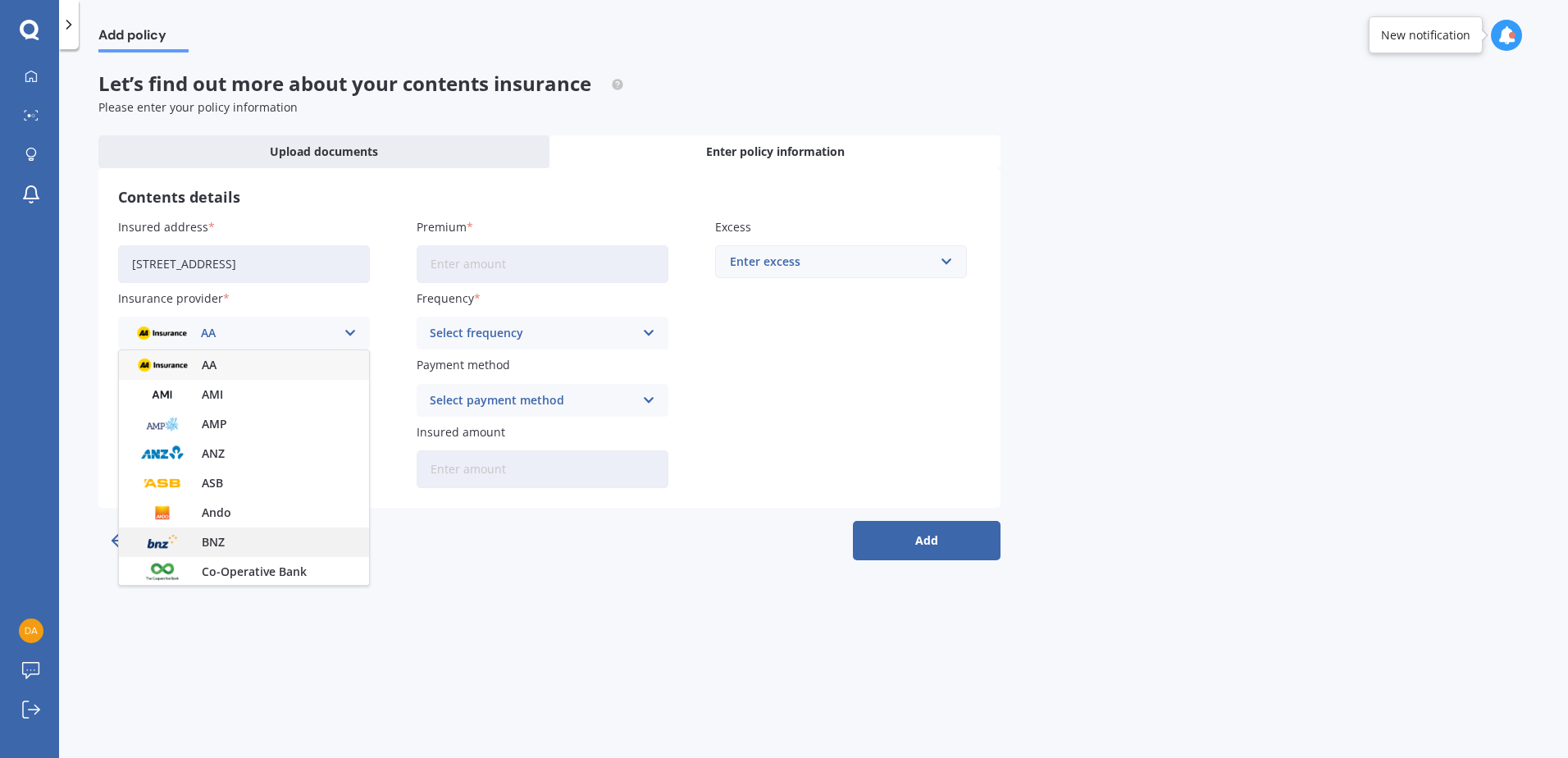
click at [179, 545] on img at bounding box center [162, 542] width 61 height 23
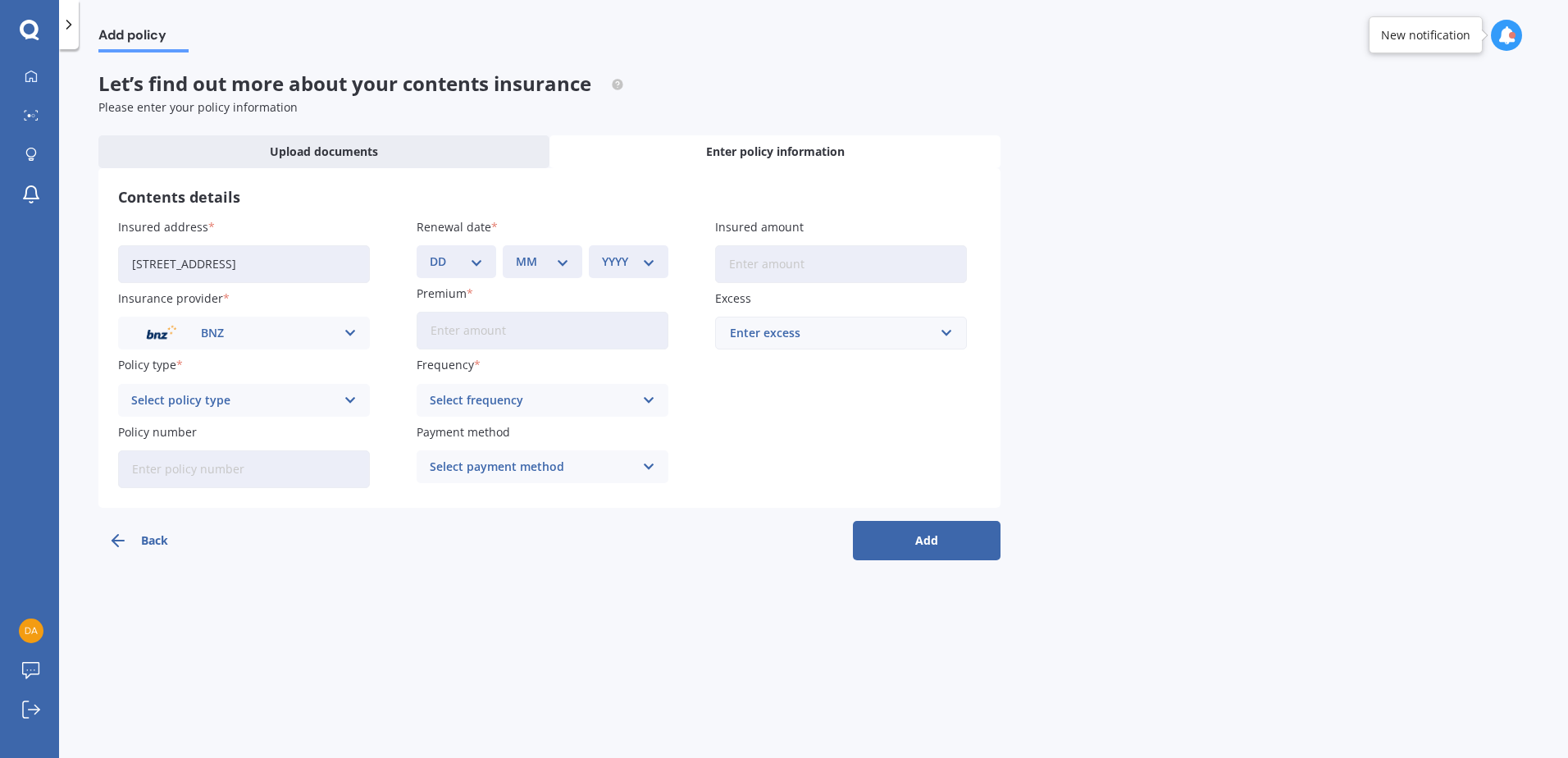
click at [186, 406] on div "Select policy type" at bounding box center [233, 400] width 204 height 18
click at [180, 428] on span "PremierCare Contents" at bounding box center [194, 432] width 124 height 11
click at [155, 469] on input "Policy number" at bounding box center [244, 469] width 252 height 38
click at [210, 473] on input "00760623-PCG-2" at bounding box center [244, 469] width 252 height 38
type input "00760623-PCF-2"
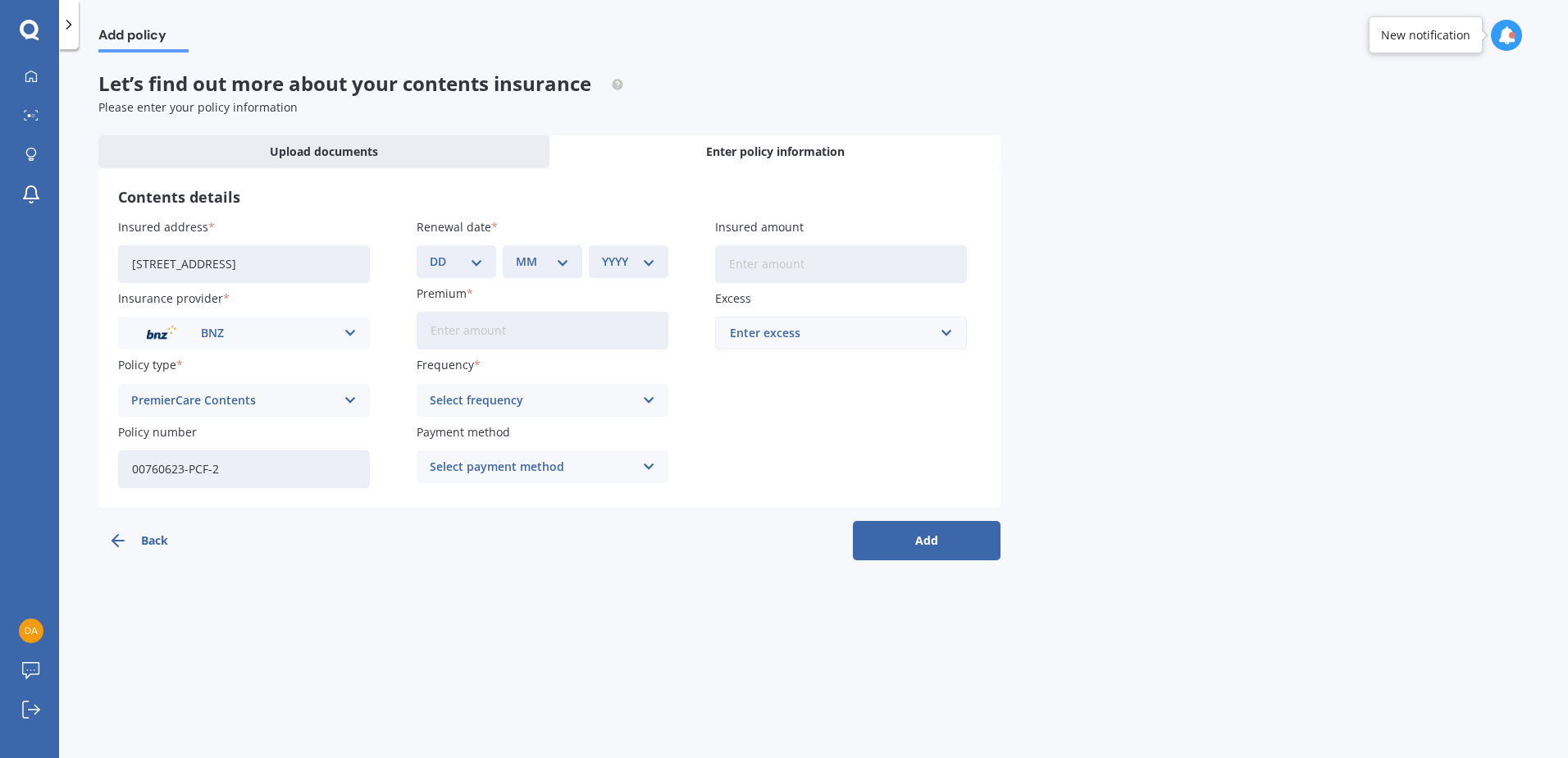
click at [436, 254] on select "DD 01 02 03 04 05 06 07 08 09 10 11 12 13 14 15 16 17 18 19 20 21 22 23 24 25 2…" at bounding box center [456, 262] width 53 height 18
select select "14"
click at [430, 253] on select "DD 01 02 03 04 05 06 07 08 09 10 11 12 13 14 15 16 17 18 19 20 21 22 23 24 25 2…" at bounding box center [456, 262] width 53 height 18
click at [532, 259] on select "MM 01 02 03 04 05 06 07 08 09 10 11 12" at bounding box center [542, 262] width 53 height 18
select select "09"
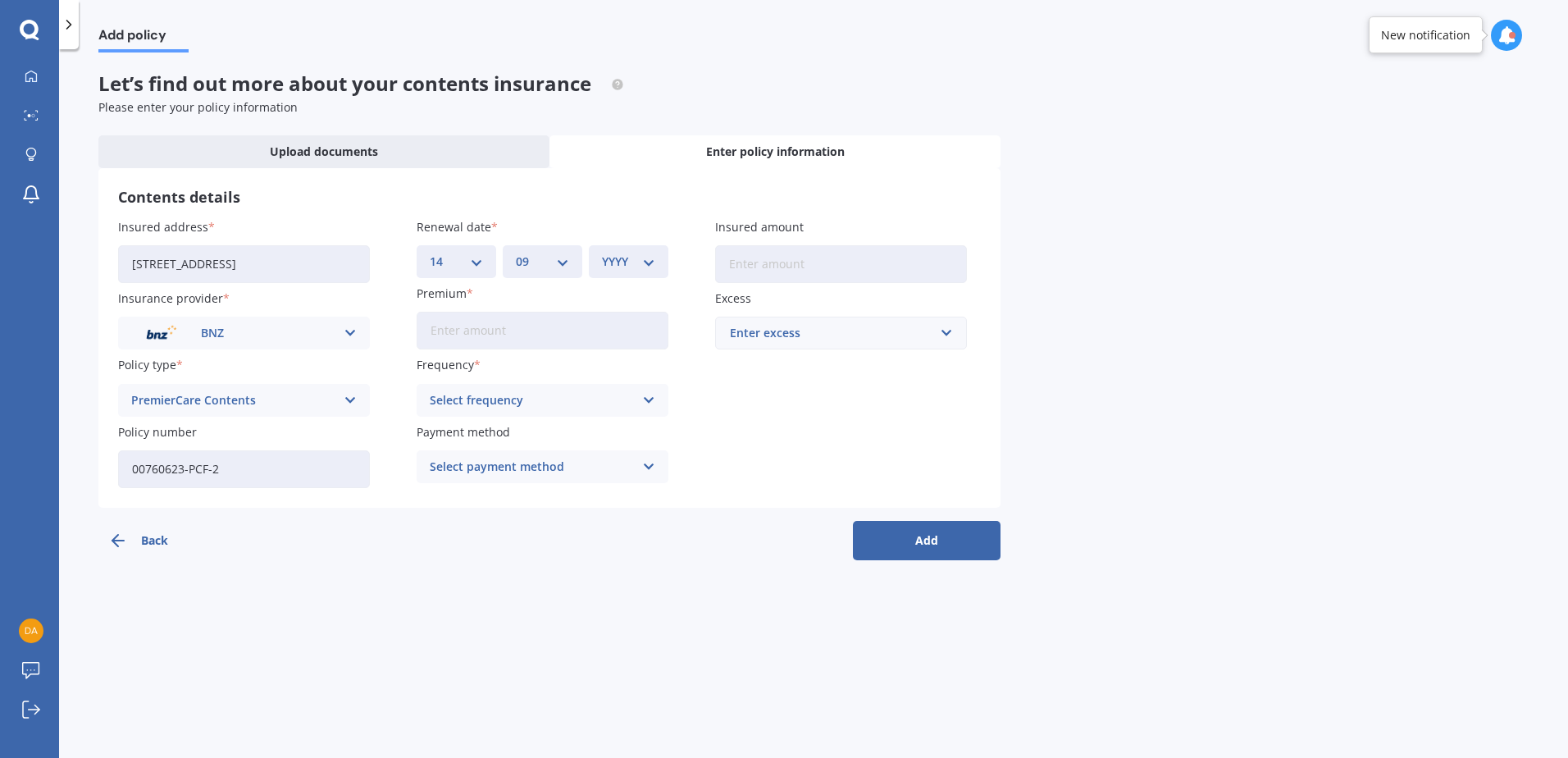
click at [516, 253] on select "MM 01 02 03 04 05 06 07 08 09 10 11 12" at bounding box center [542, 262] width 53 height 18
click at [608, 262] on select "YYYY 2027 2026 2025 2024 2023 2022 2021 2020 2019 2018 2017 2016 2015 2014 2013…" at bounding box center [629, 262] width 53 height 18
select select "2026"
click at [602, 253] on select "YYYY 2027 2026 2025 2024 2023 2022 2021 2020 2019 2018 2017 2016 2015 2014 2013…" at bounding box center [629, 262] width 53 height 18
click at [444, 330] on input "Premium" at bounding box center [542, 330] width 252 height 38
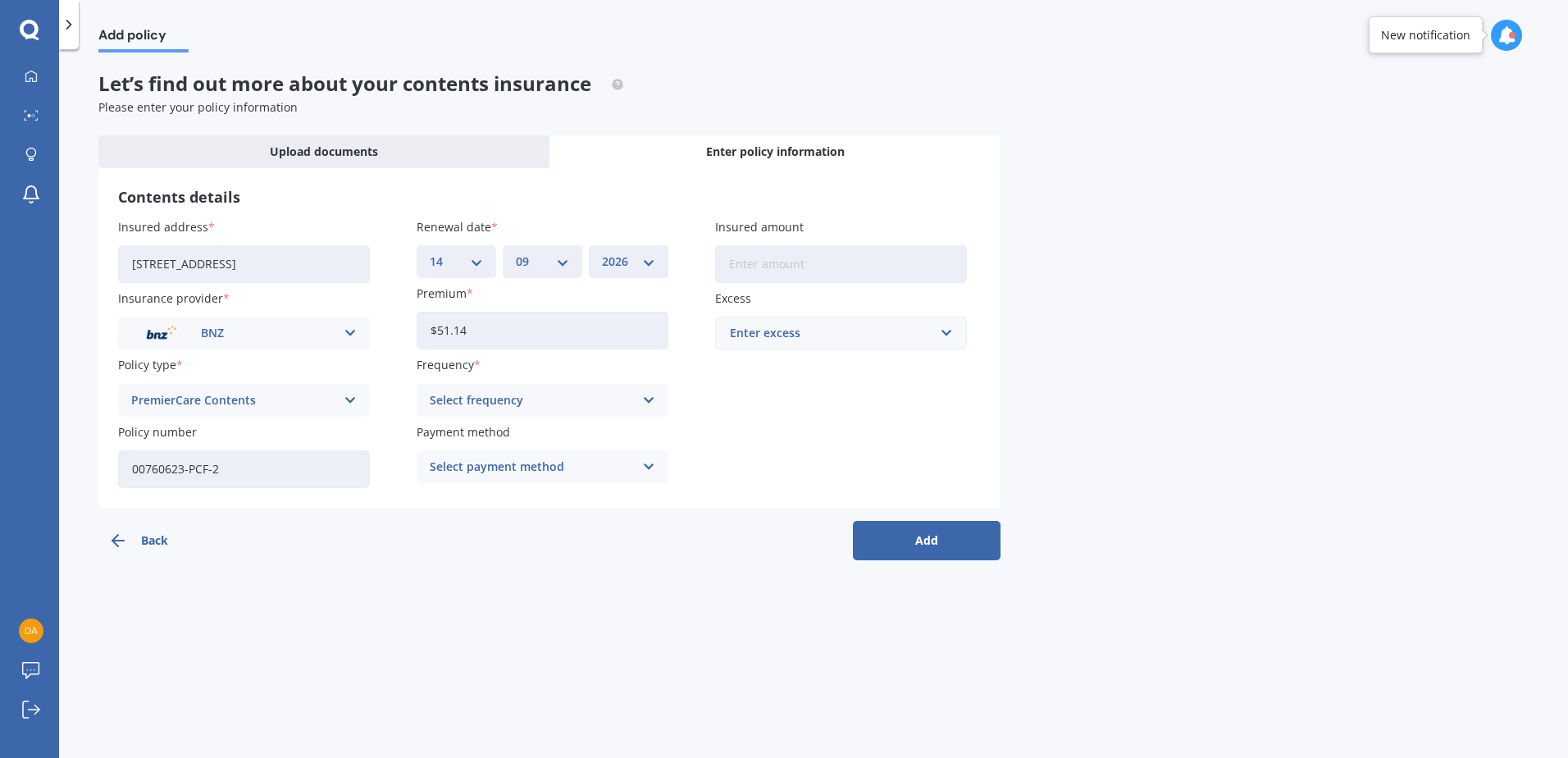
type input "$51.14"
click at [486, 393] on div "Select frequency" at bounding box center [531, 400] width 204 height 18
click at [443, 551] on span "Fortnightly" at bounding box center [462, 550] width 63 height 11
click at [472, 461] on div "Select payment method" at bounding box center [531, 466] width 204 height 18
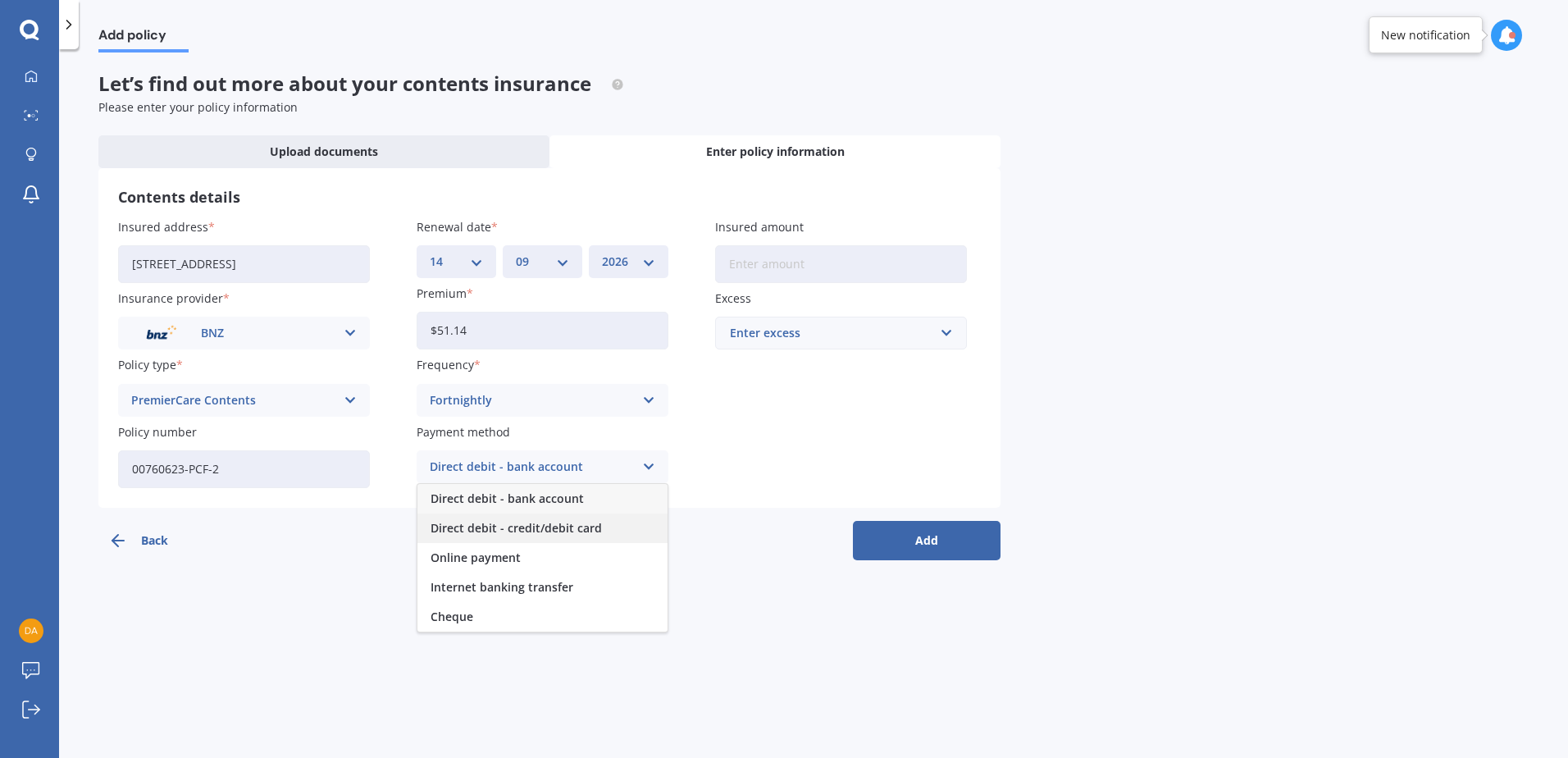
click at [479, 523] on span "Direct debit - credit/debit card" at bounding box center [516, 528] width 171 height 11
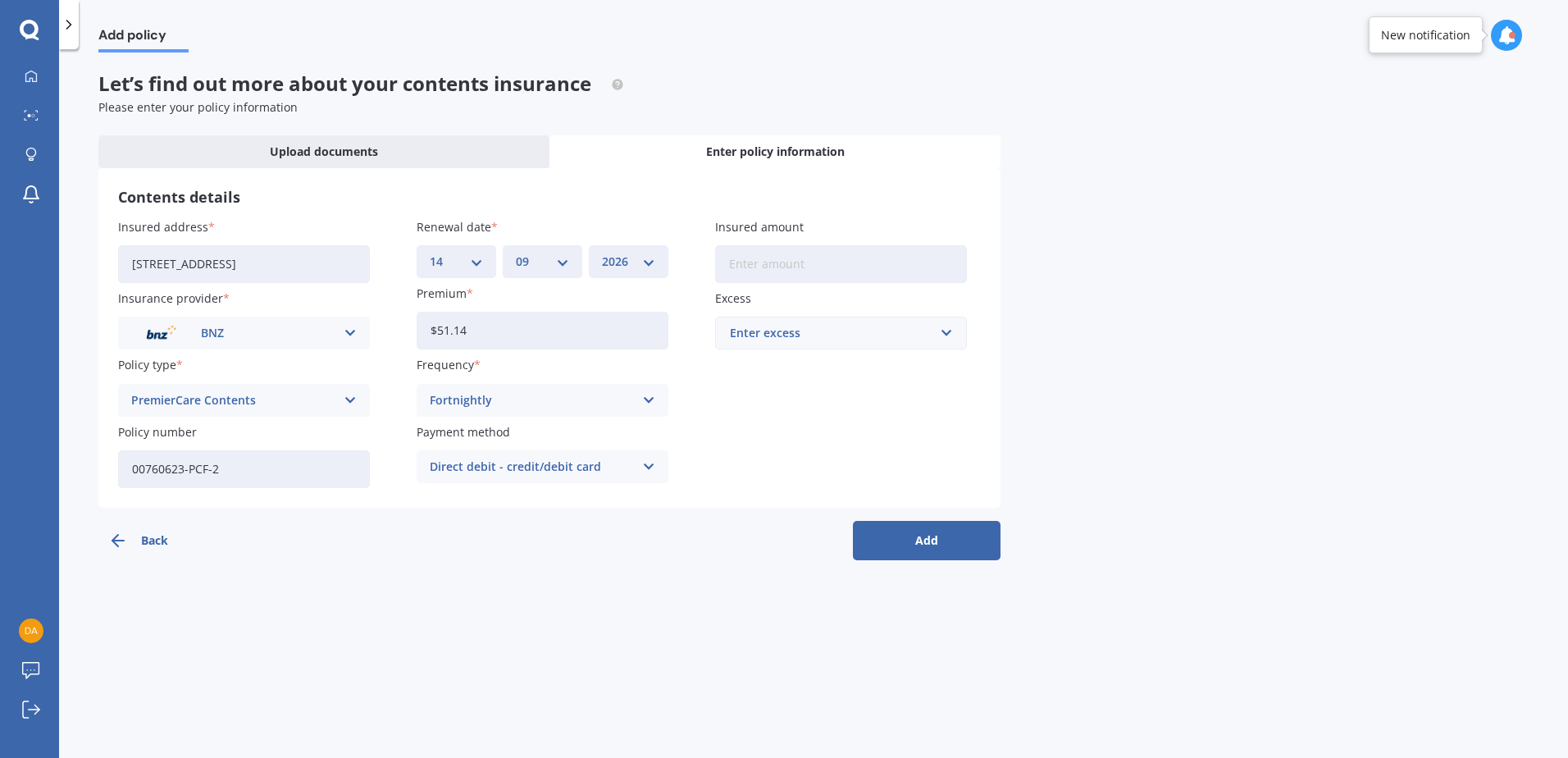
click at [739, 262] on input "Insured amount" at bounding box center [841, 264] width 252 height 38
type input "$265,124"
click at [753, 334] on div "Enter excess" at bounding box center [831, 333] width 202 height 18
click at [736, 362] on span "$250" at bounding box center [743, 364] width 26 height 11
click at [919, 539] on button "Add" at bounding box center [926, 541] width 147 height 40
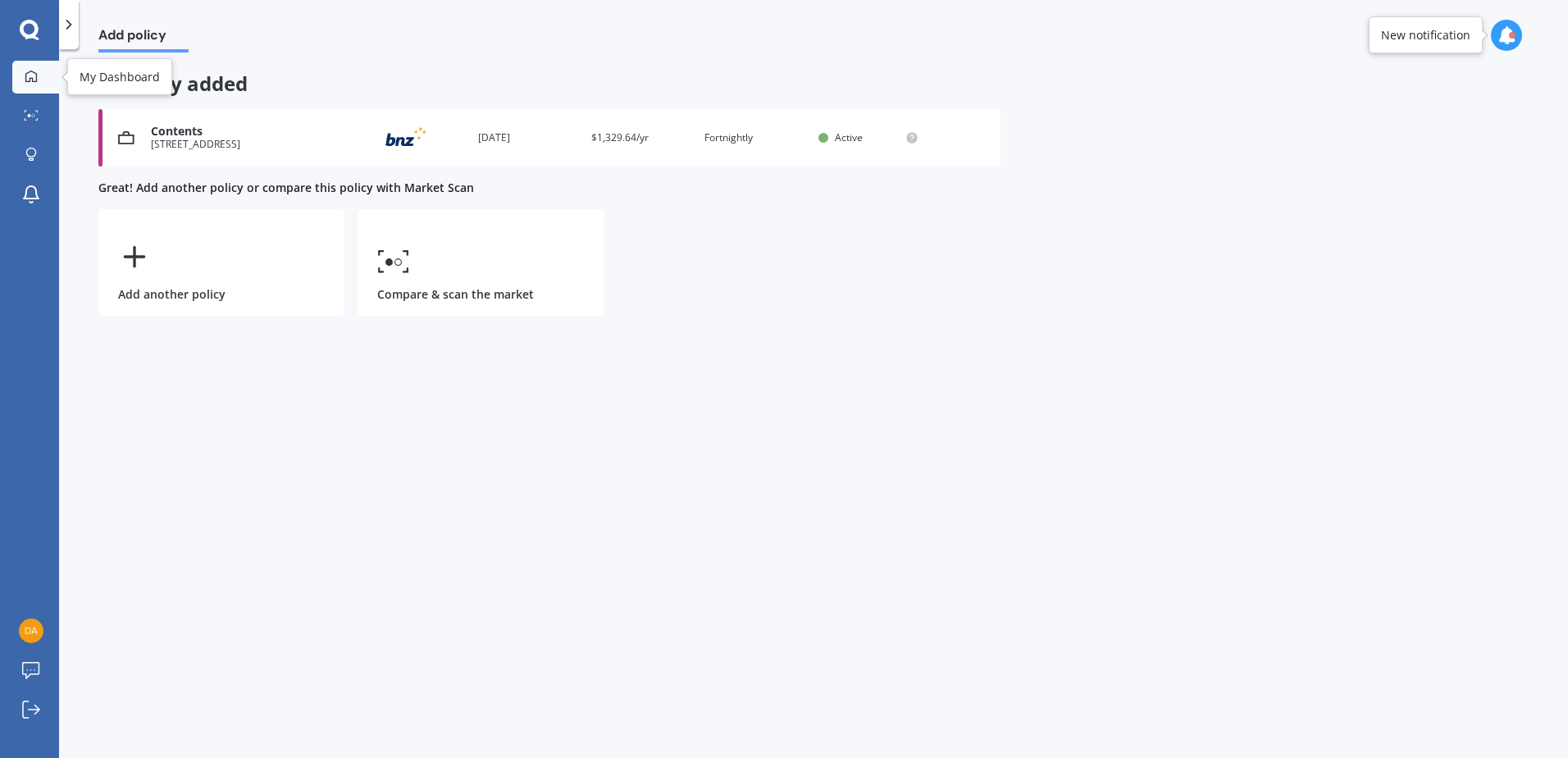
click at [29, 79] on icon at bounding box center [31, 76] width 13 height 13
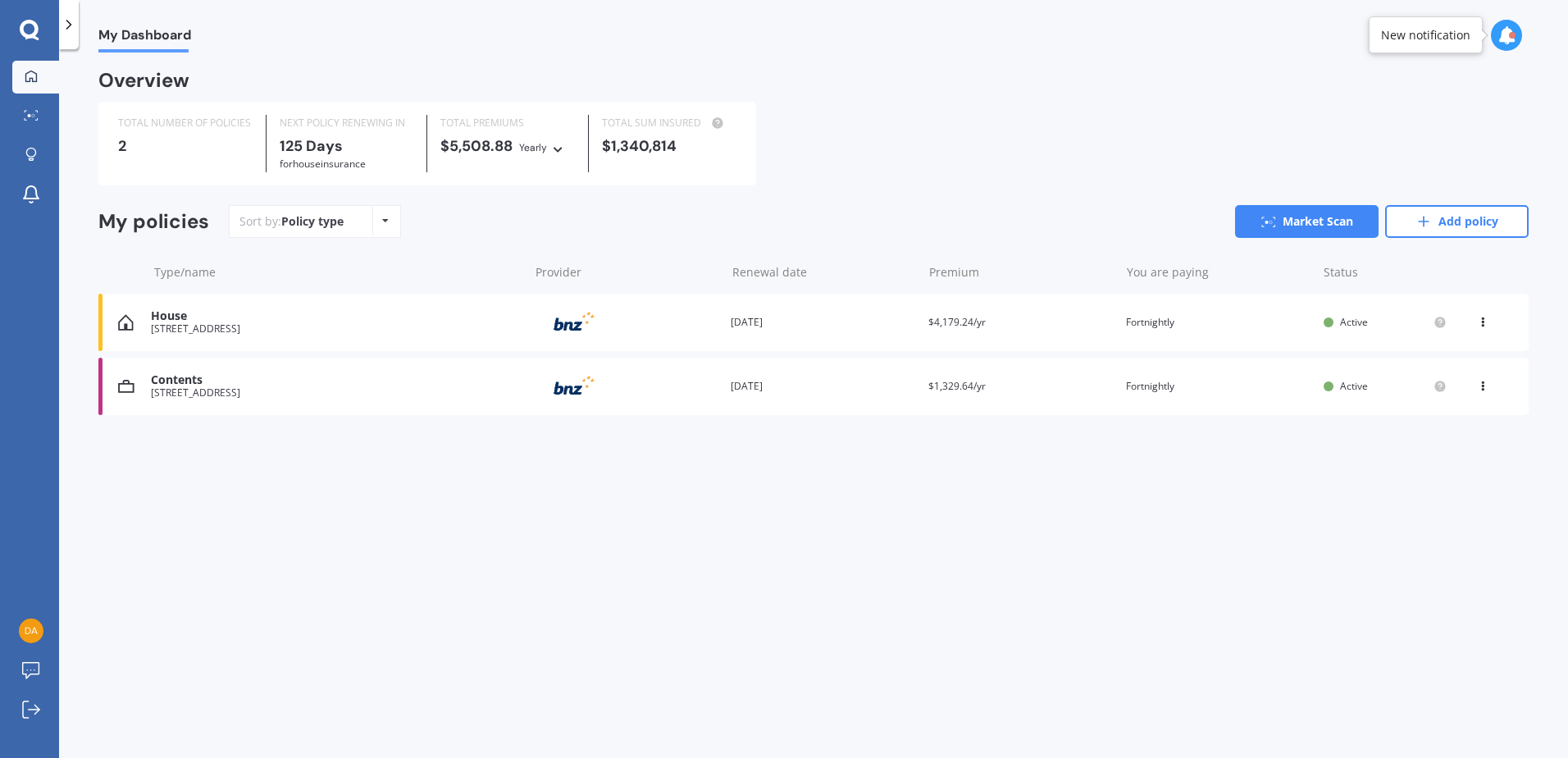
click at [194, 385] on div "Contents" at bounding box center [335, 381] width 369 height 14
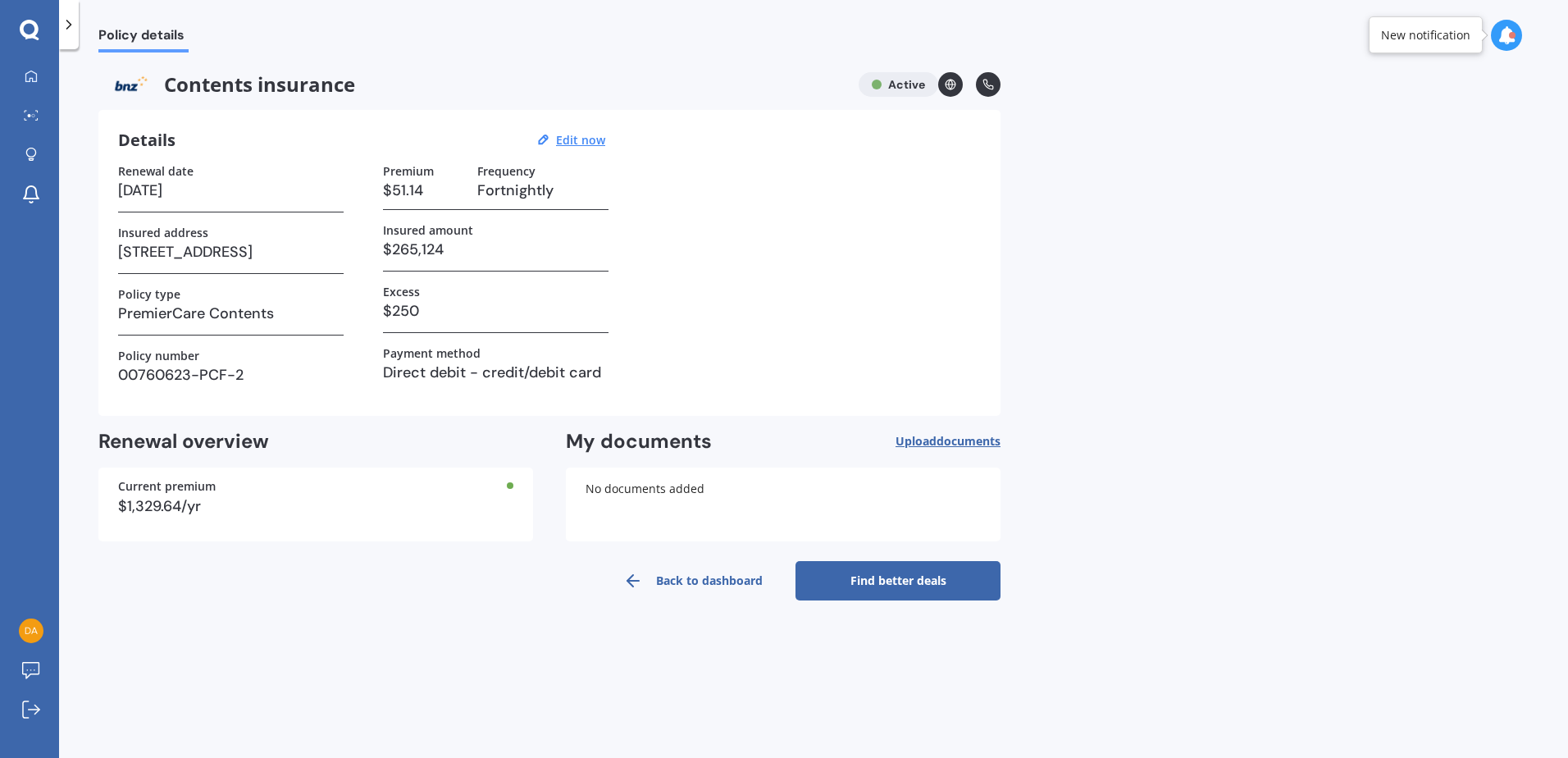
click at [908, 576] on link "Find better deals" at bounding box center [898, 580] width 205 height 40
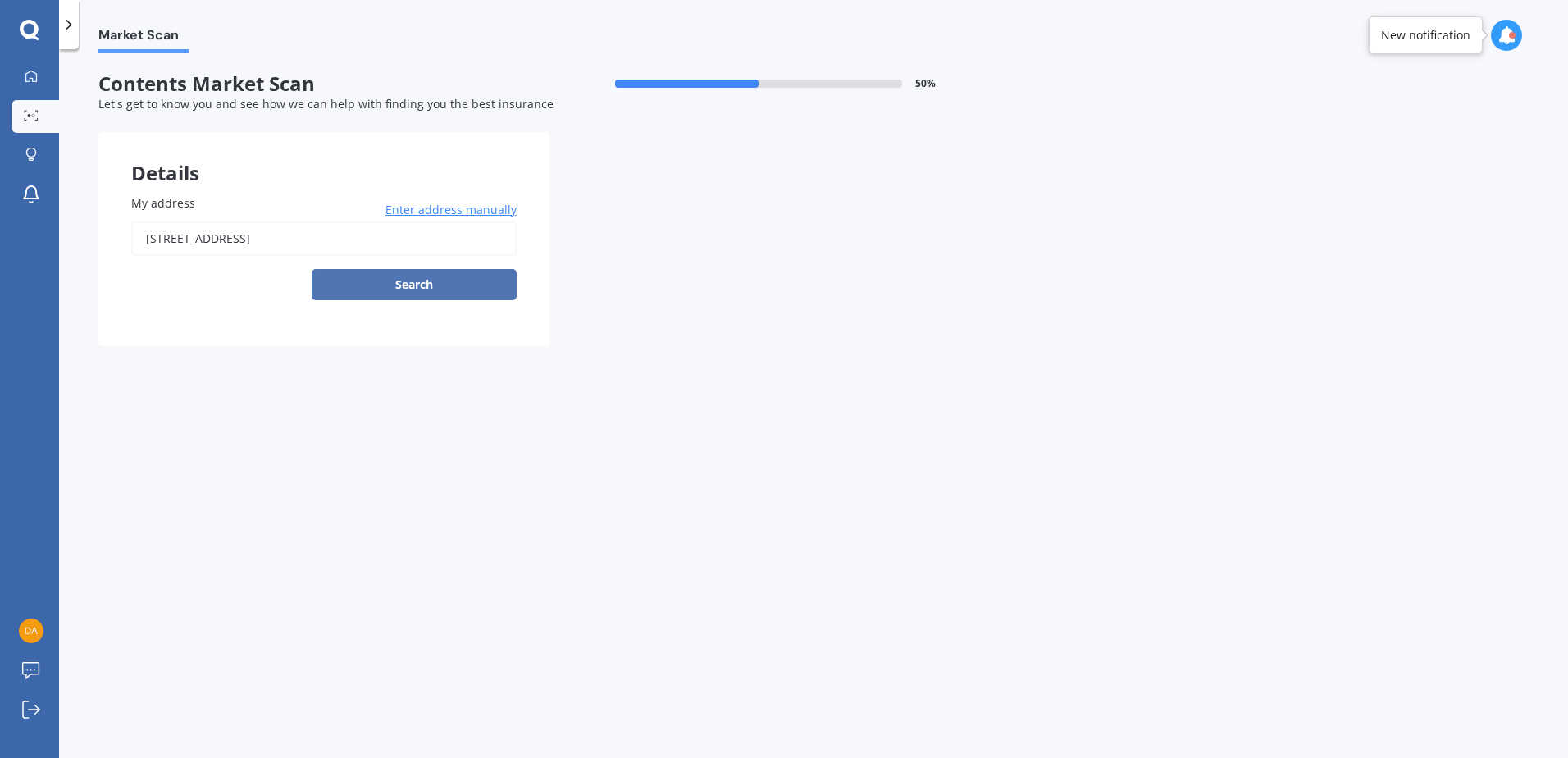
click at [412, 284] on button "Search" at bounding box center [414, 284] width 205 height 31
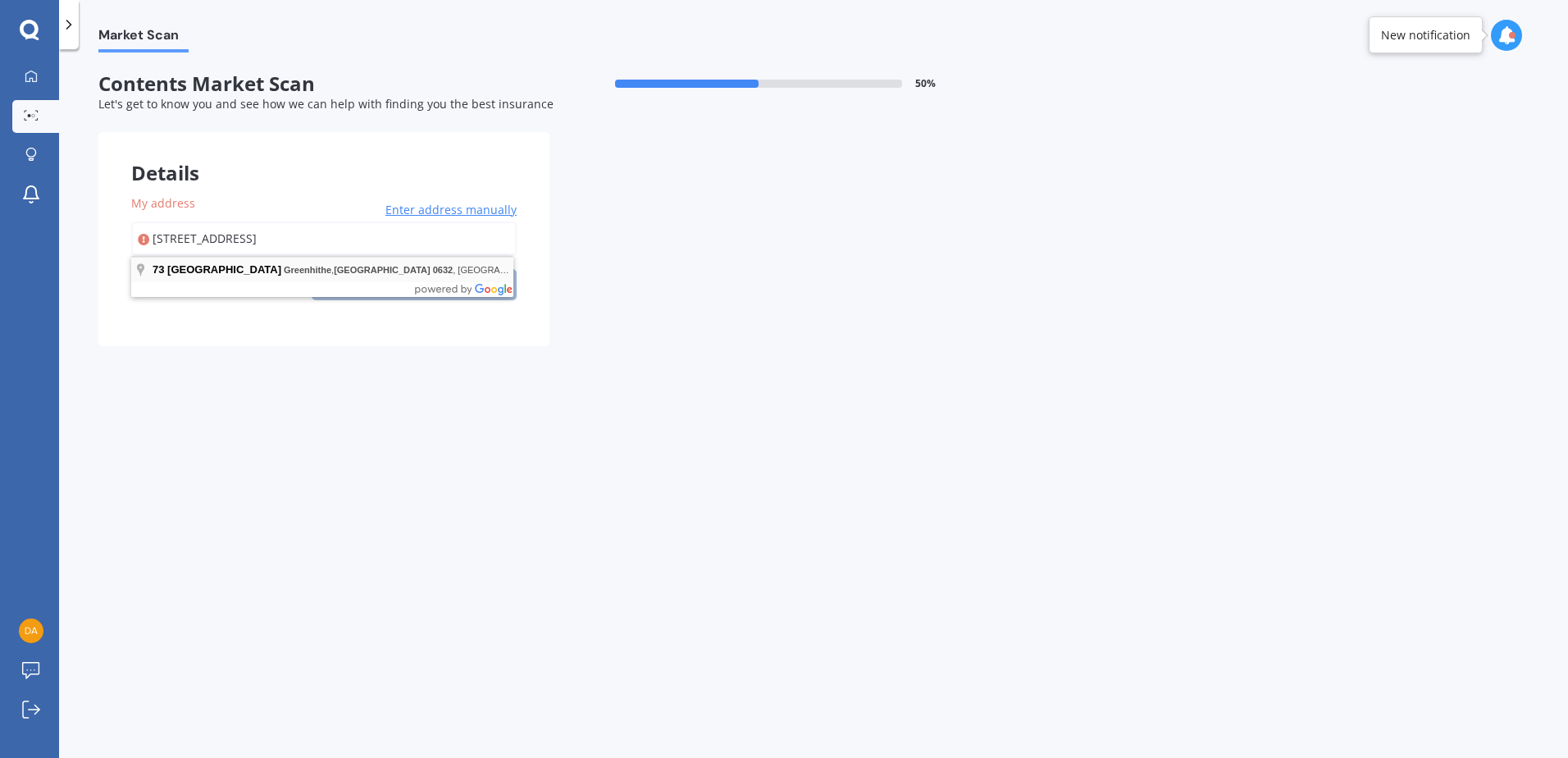
type input "[STREET_ADDRESS]"
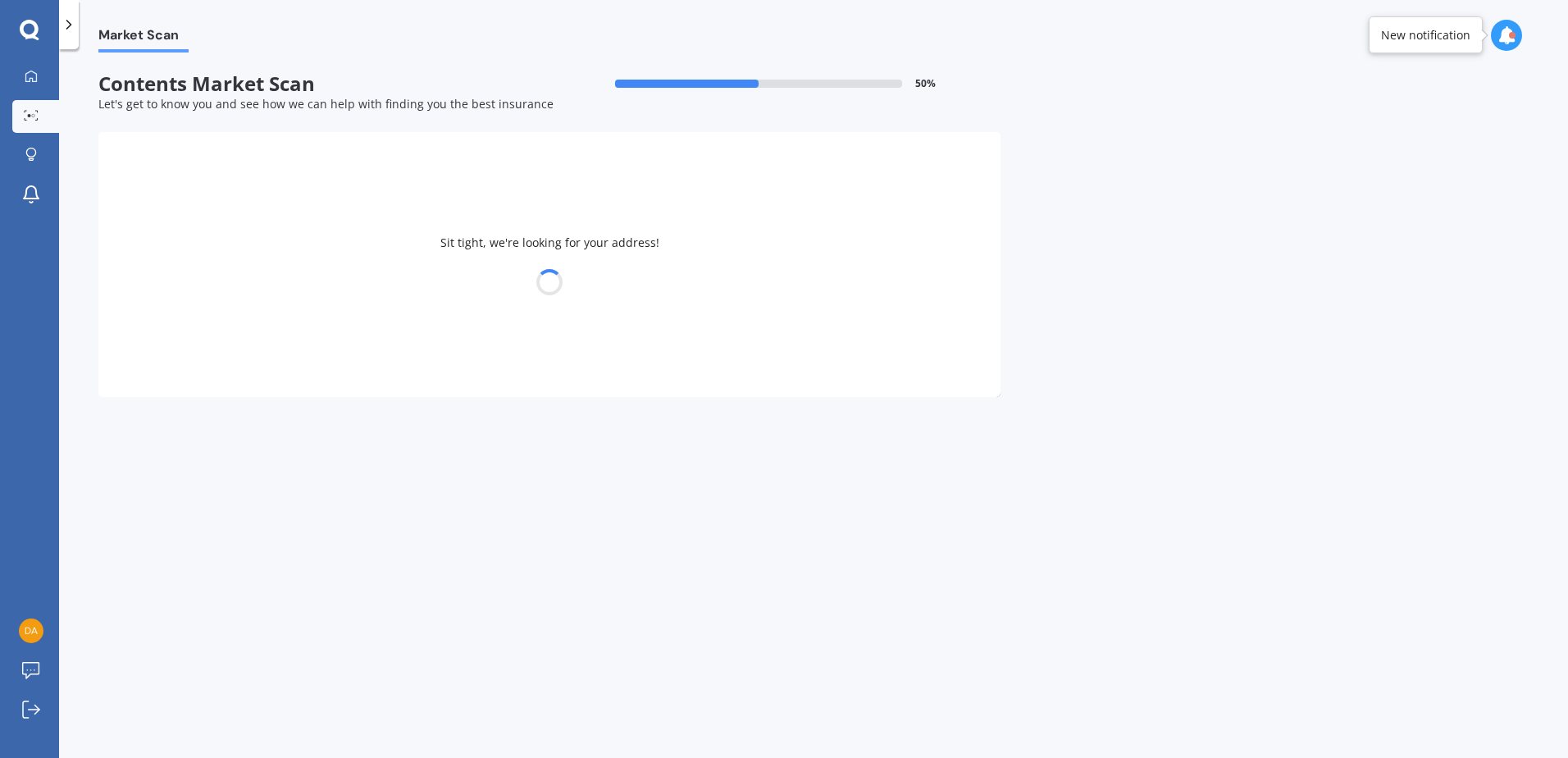
select select "11"
select select "02"
select select "1966"
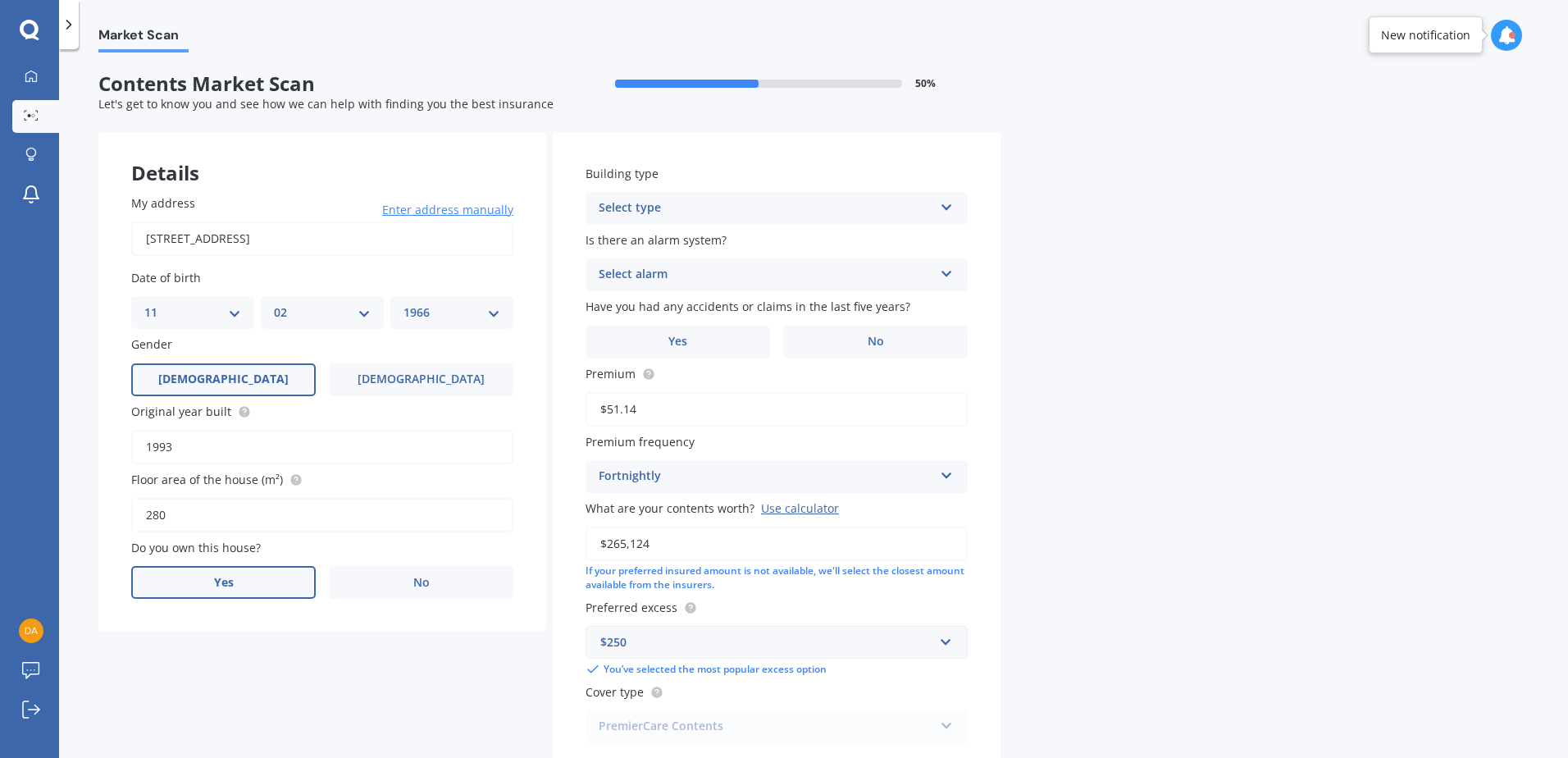
click at [224, 572] on label "Yes" at bounding box center [223, 582] width 185 height 33
click at [0, 0] on input "Yes" at bounding box center [0, 0] width 0 height 0
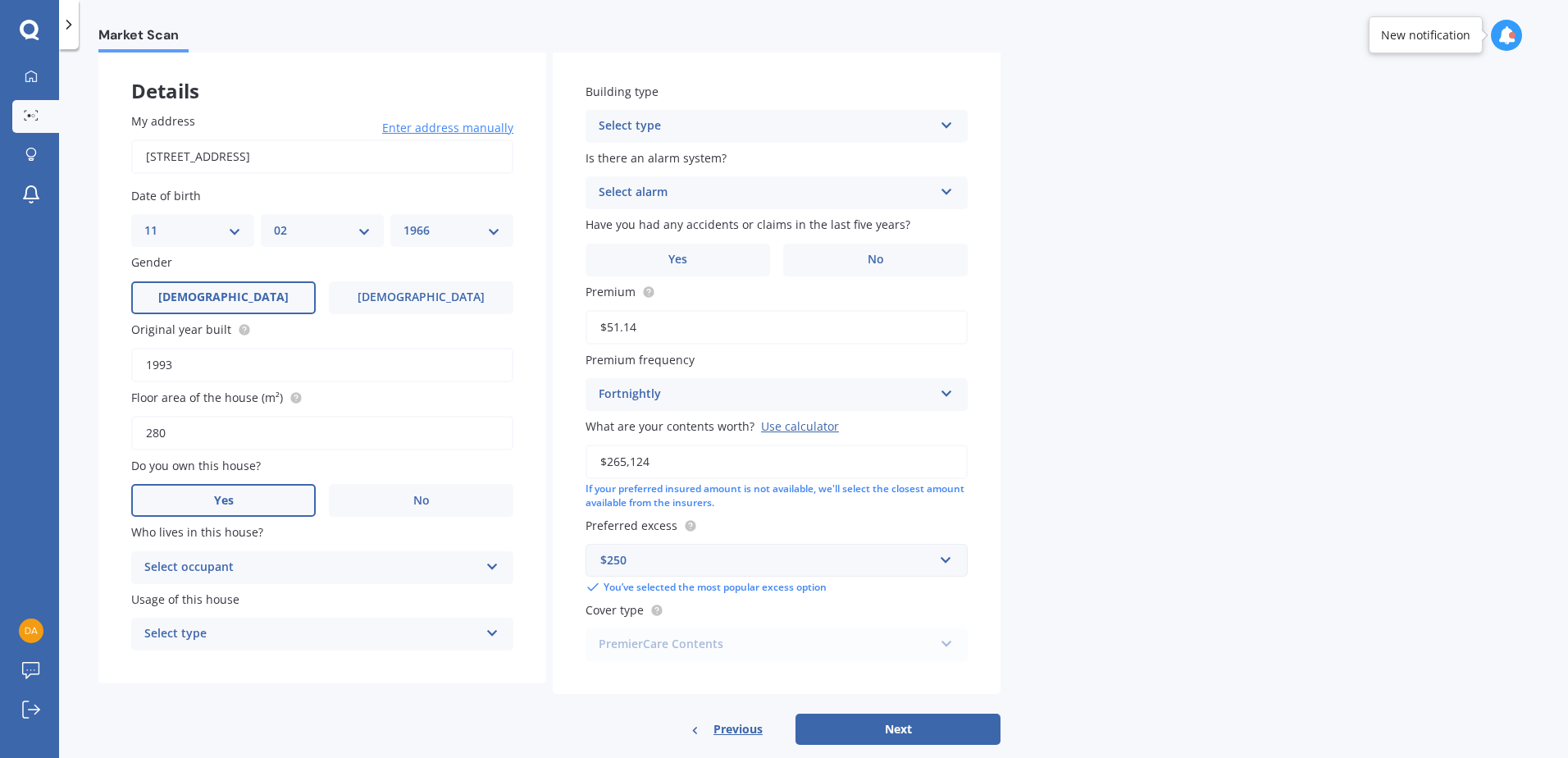
click at [274, 563] on div "Select occupant" at bounding box center [311, 568] width 335 height 19
click at [213, 601] on div "Owner" at bounding box center [322, 599] width 381 height 29
click at [213, 632] on div "Select type" at bounding box center [311, 634] width 335 height 19
click at [177, 669] on span "Permanent" at bounding box center [176, 666] width 63 height 16
click at [646, 121] on div "Select type" at bounding box center [765, 126] width 335 height 19
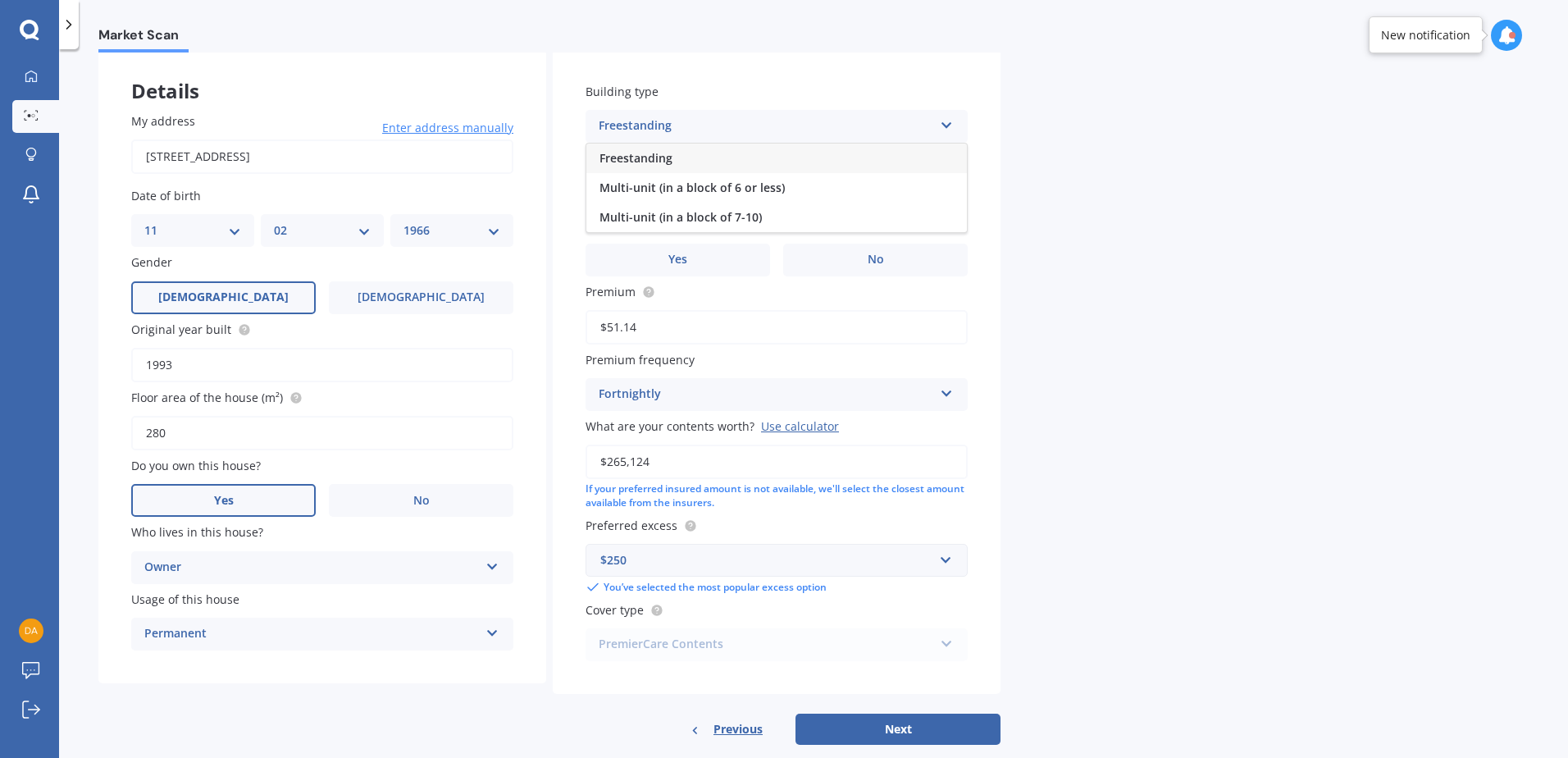
click at [640, 157] on span "Freestanding" at bounding box center [636, 158] width 73 height 16
click at [654, 189] on div "Select alarm" at bounding box center [765, 193] width 335 height 19
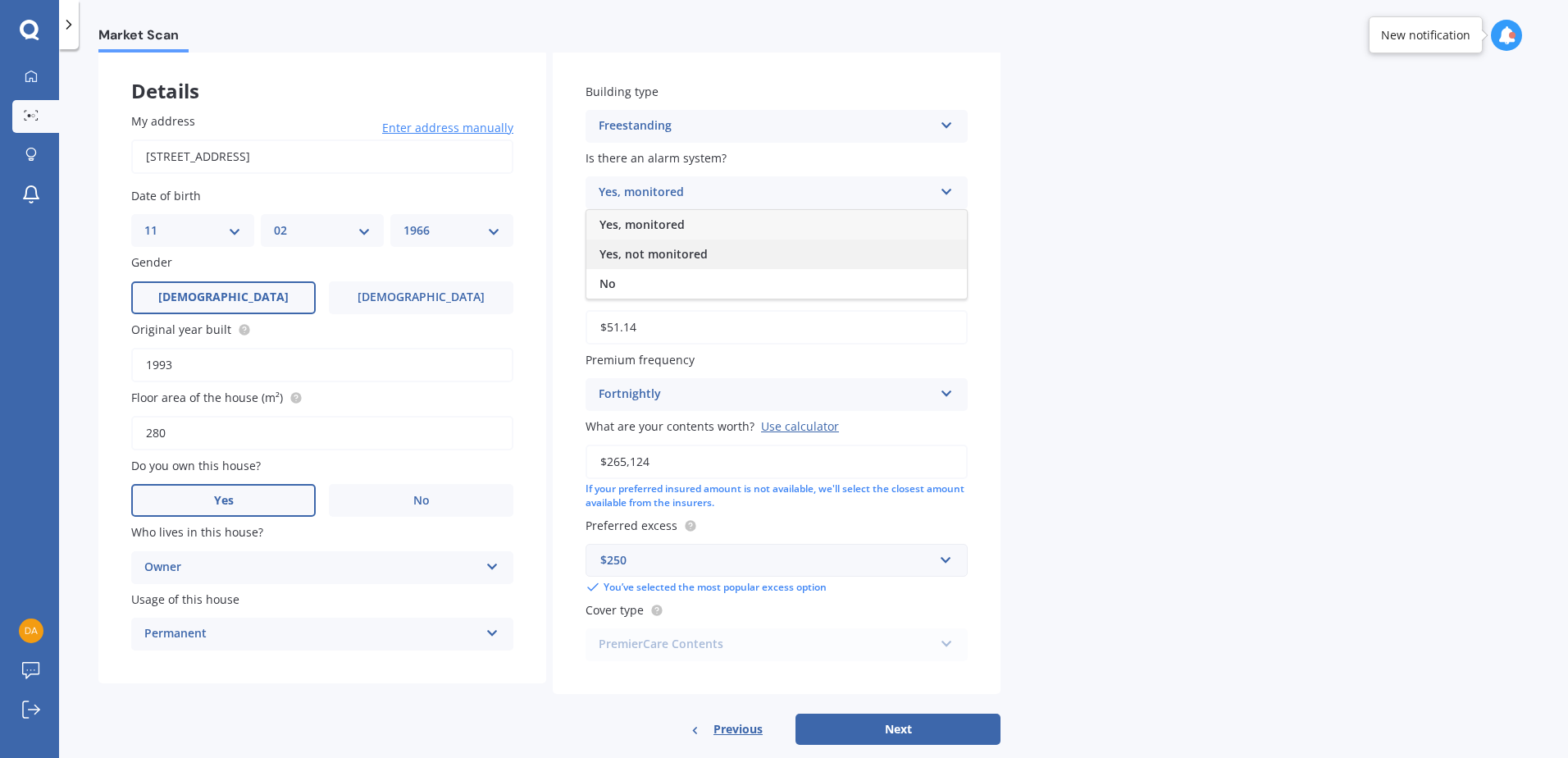
click at [652, 252] on span "Yes, not monitored" at bounding box center [653, 254] width 109 height 16
click at [850, 259] on label "No" at bounding box center [875, 260] width 185 height 33
click at [0, 0] on input "No" at bounding box center [0, 0] width 0 height 0
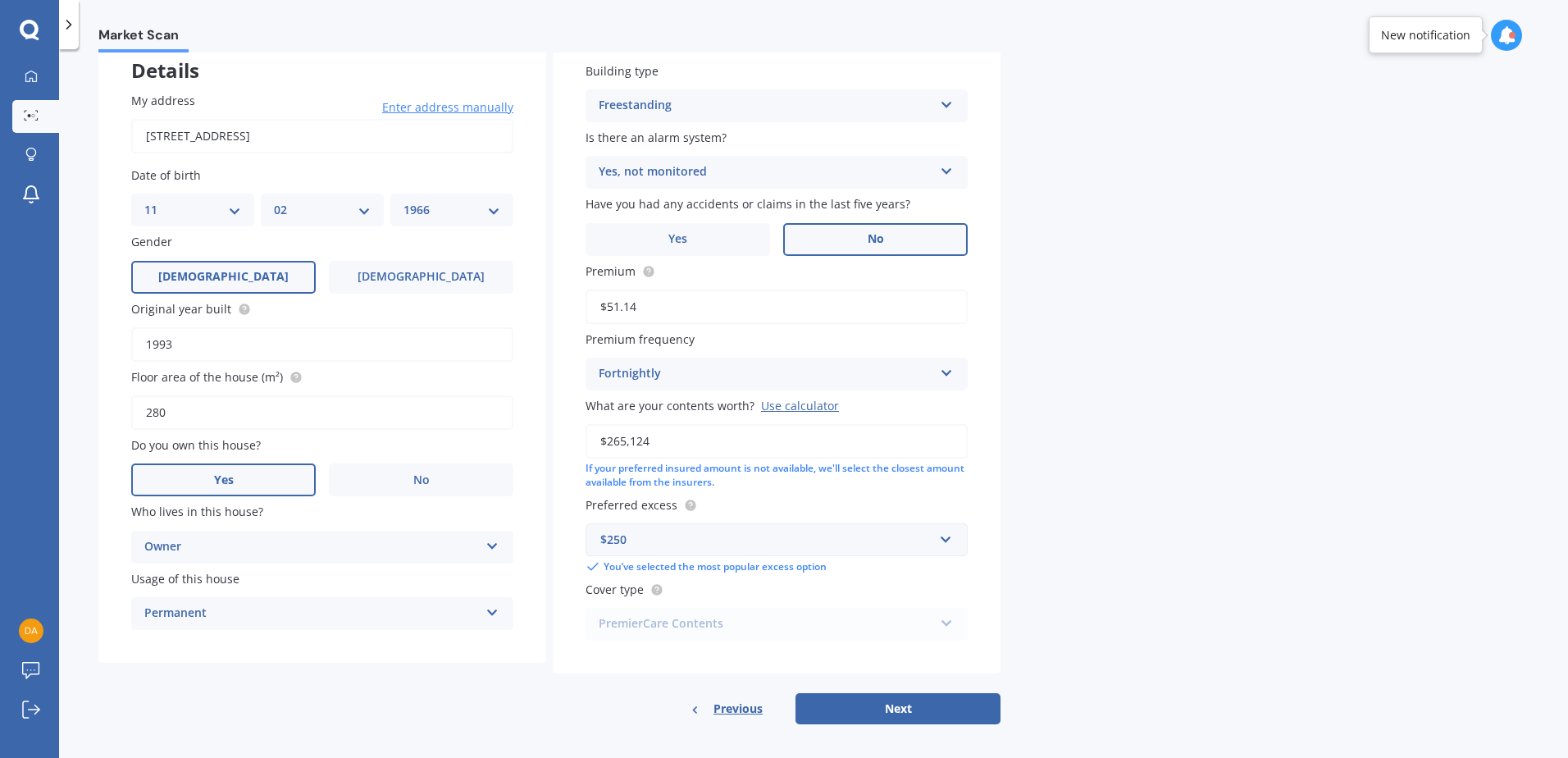
scroll to position [111, 0]
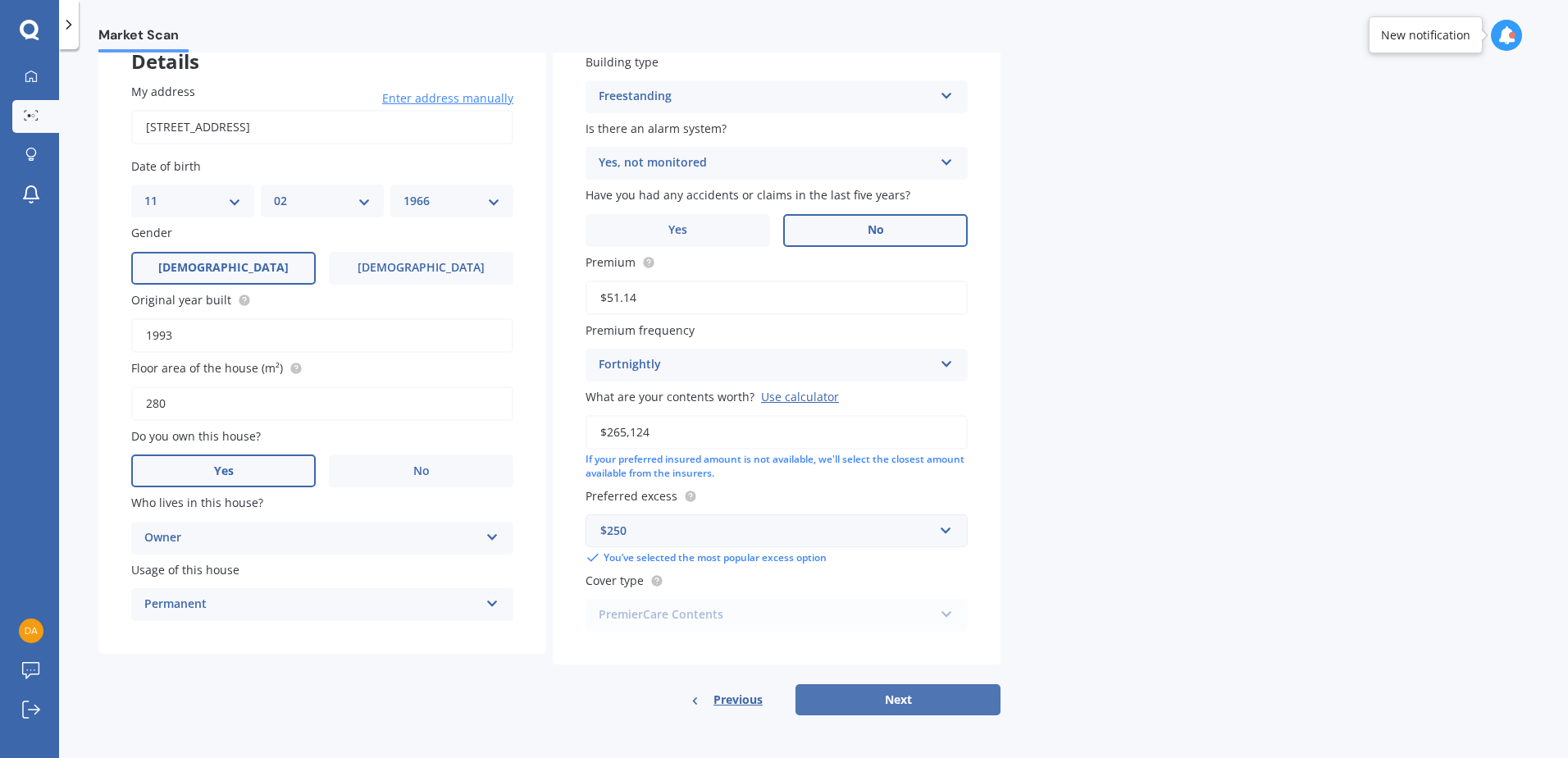
click at [886, 700] on button "Next" at bounding box center [898, 700] width 205 height 31
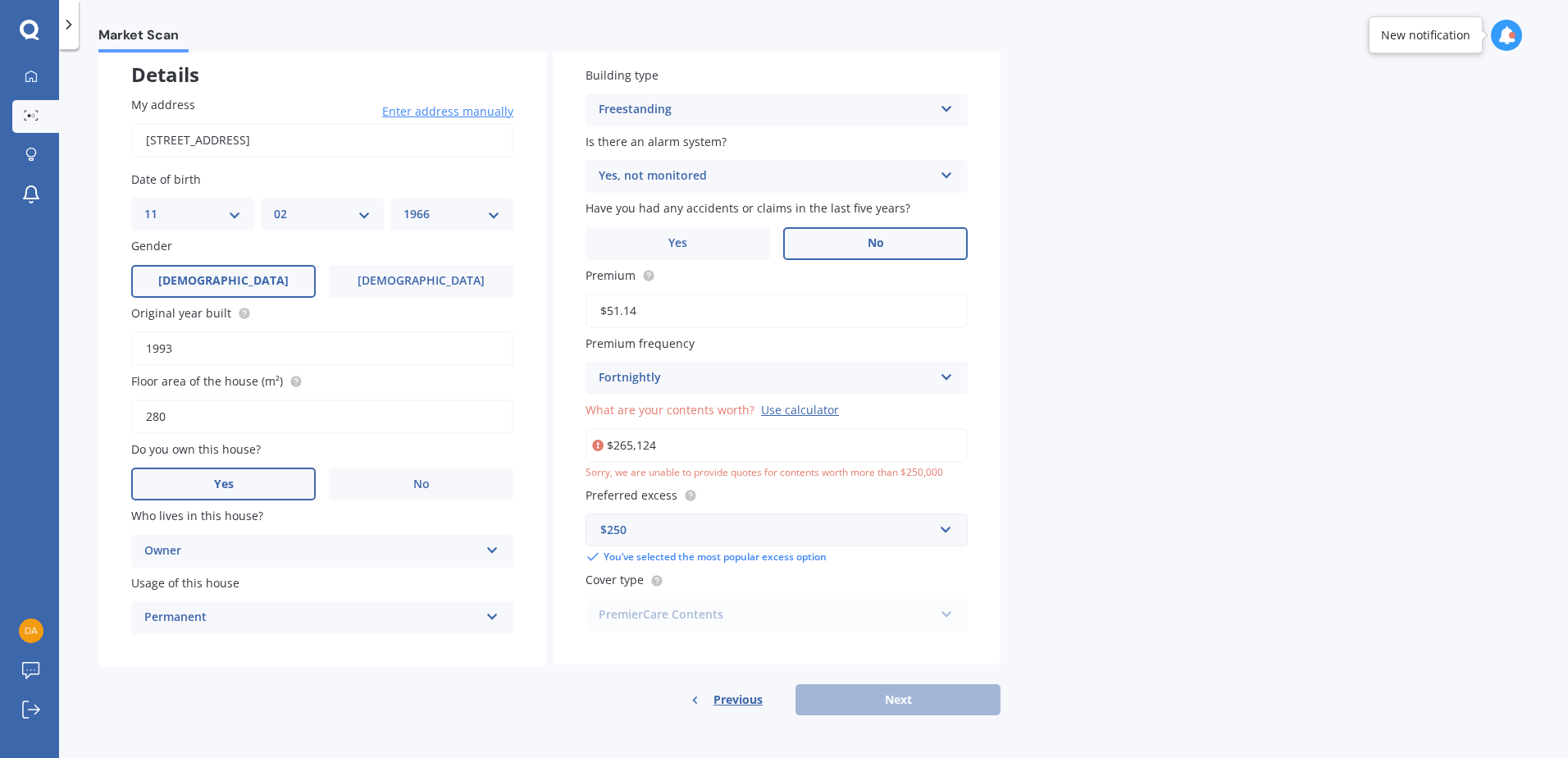
scroll to position [98, 0]
click at [682, 446] on input "$265,124" at bounding box center [776, 445] width 382 height 34
click at [671, 444] on input "$260,000" at bounding box center [776, 445] width 382 height 34
click at [660, 442] on input "$260,000" at bounding box center [776, 445] width 382 height 34
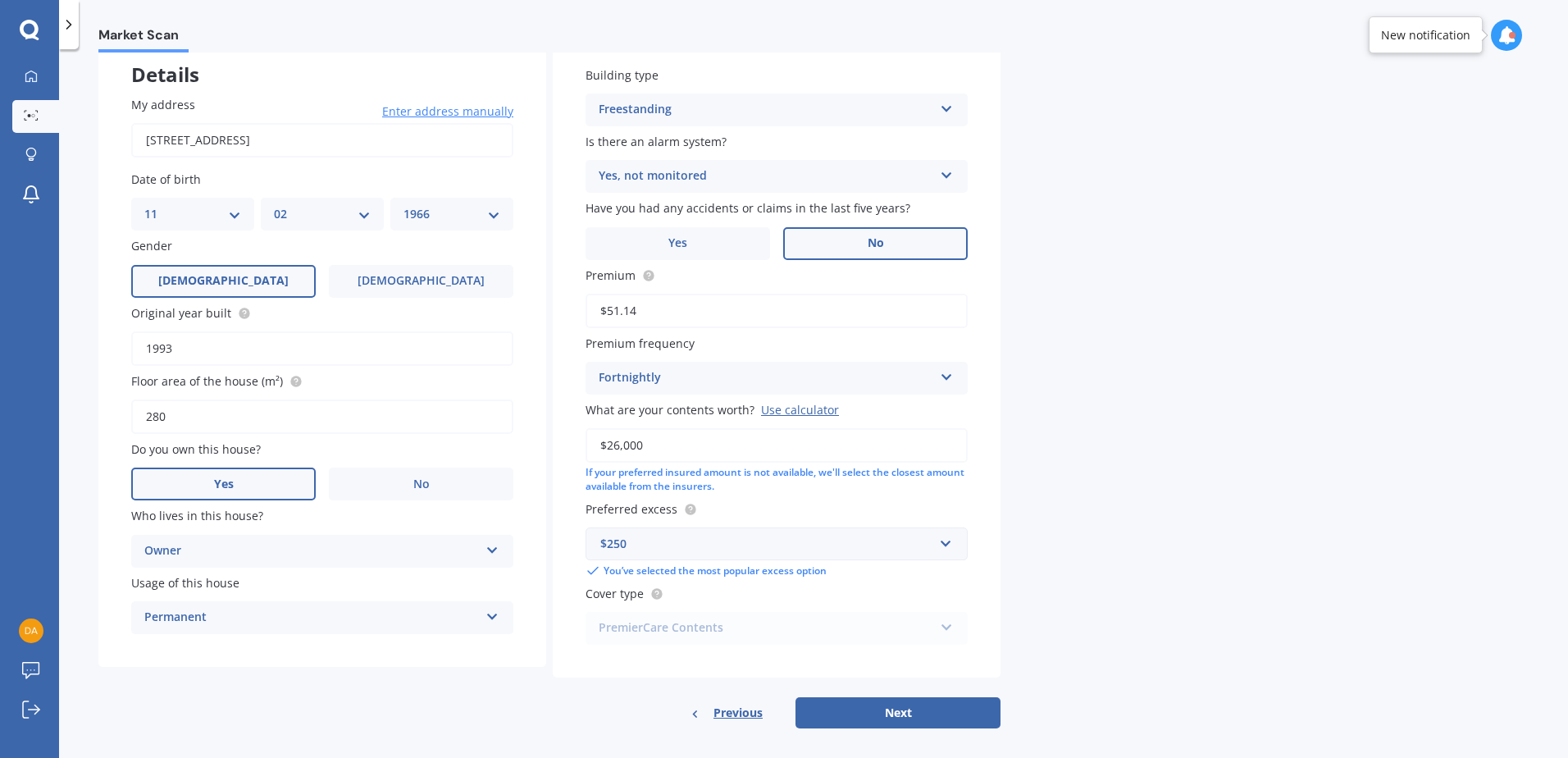
scroll to position [111, 0]
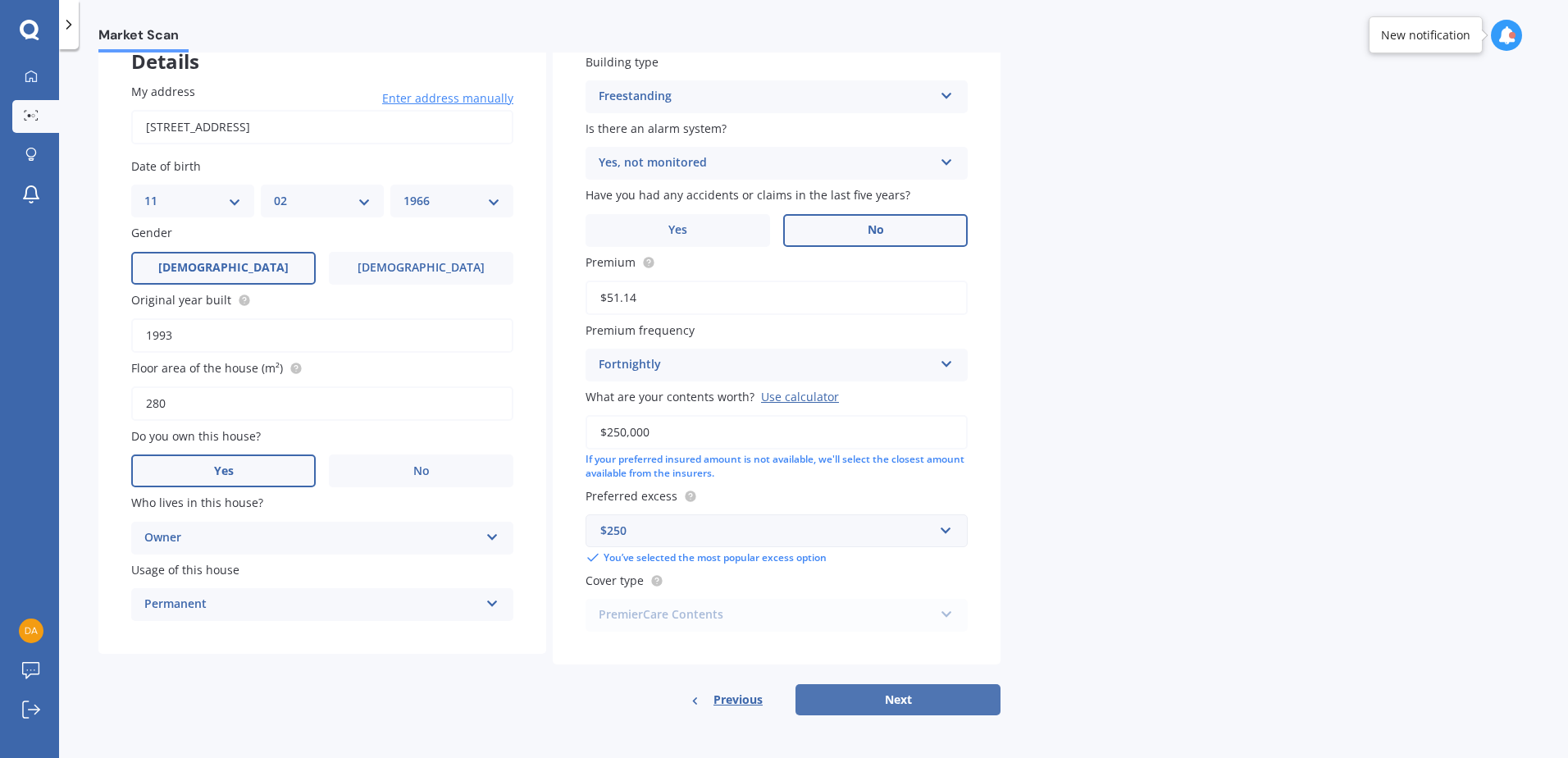
type input "$250,000"
click at [924, 698] on button "Next" at bounding box center [898, 700] width 205 height 31
select select "11"
select select "02"
select select "1966"
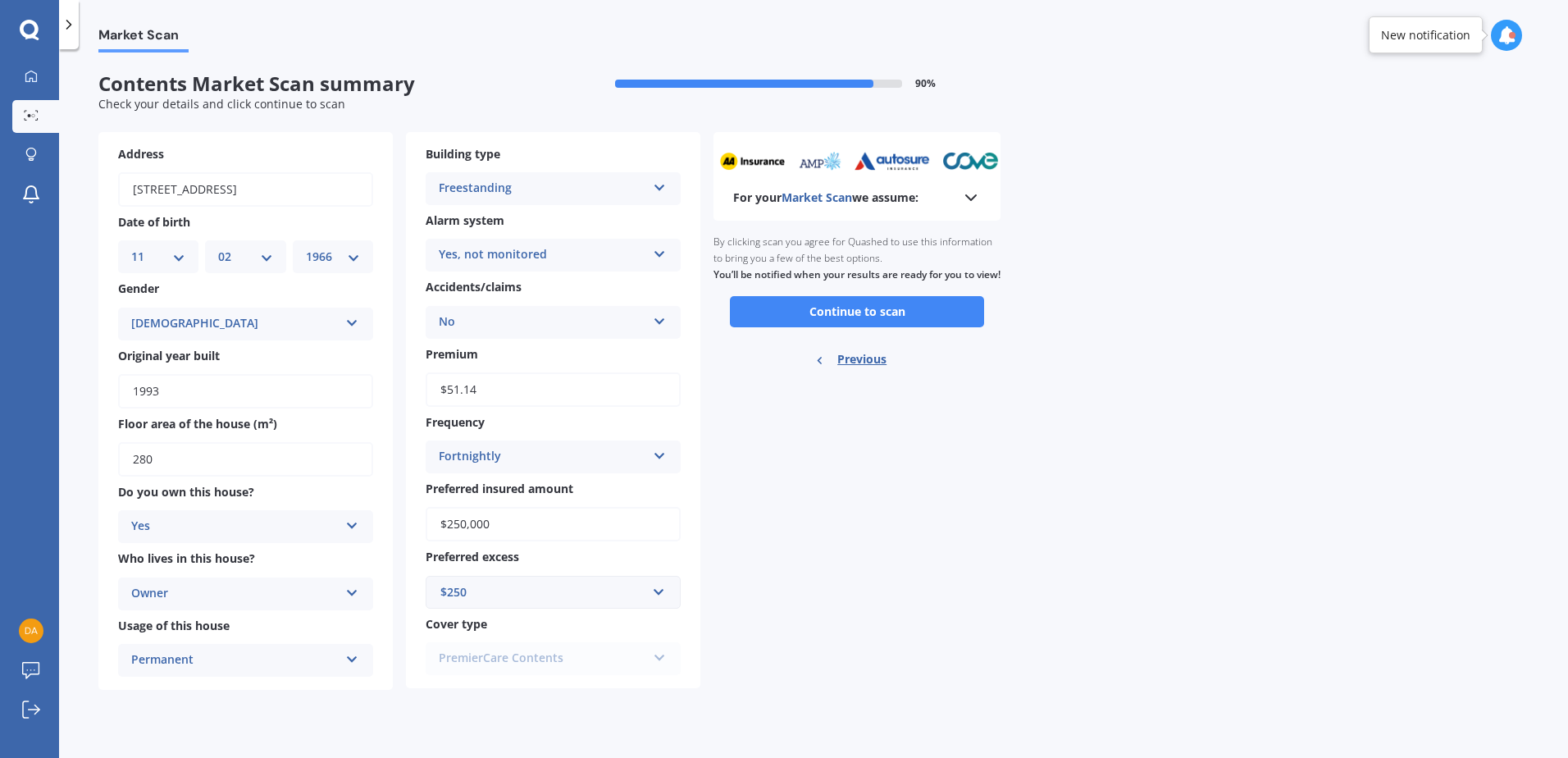
scroll to position [0, 0]
click at [848, 321] on button "Continue to scan" at bounding box center [857, 311] width 254 height 31
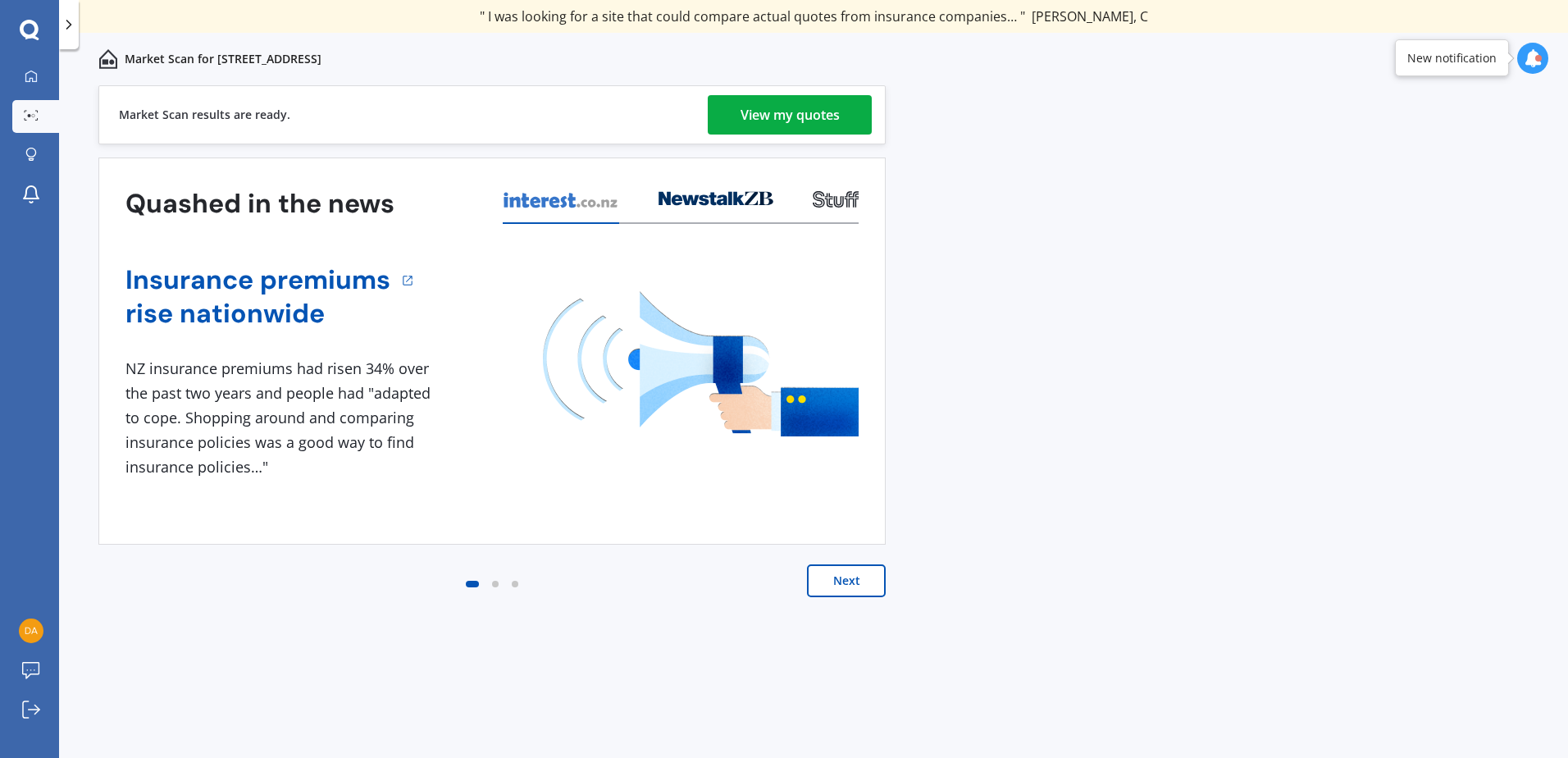
click at [794, 114] on div "View my quotes" at bounding box center [790, 115] width 99 height 40
